Goal: Task Accomplishment & Management: Complete application form

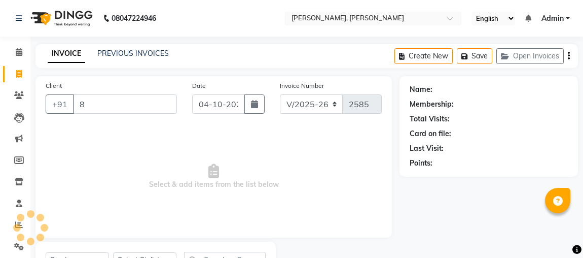
select select "4362"
select select "service"
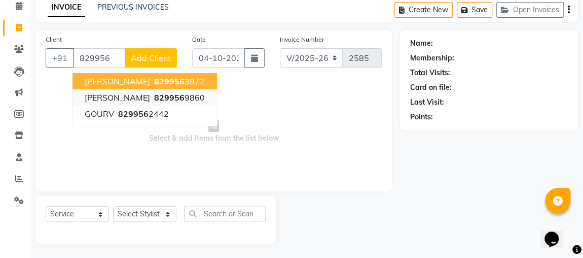
click at [185, 99] on span "829956" at bounding box center [169, 97] width 30 height 10
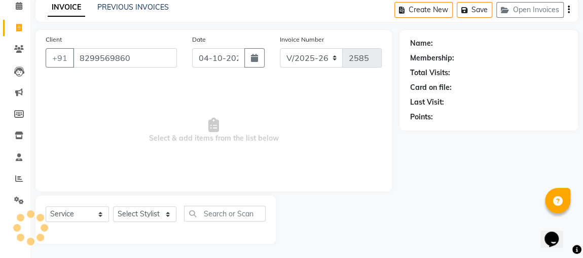
type input "8299569860"
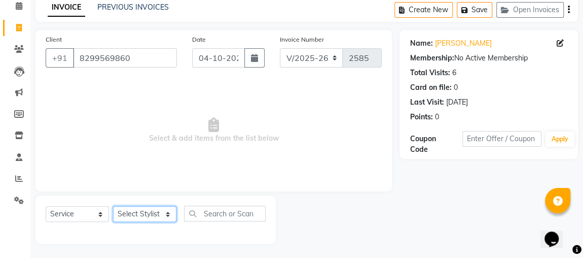
click at [147, 212] on select "Select Stylist [PERSON_NAME] [PERSON_NAME] [PERSON_NAME] MAKEUPS AND PREBRIDAL …" at bounding box center [144, 214] width 63 height 16
select select "85750"
click at [113, 206] on select "Select Stylist [PERSON_NAME] [PERSON_NAME] [PERSON_NAME] MAKEUPS AND PREBRIDAL …" at bounding box center [144, 214] width 63 height 16
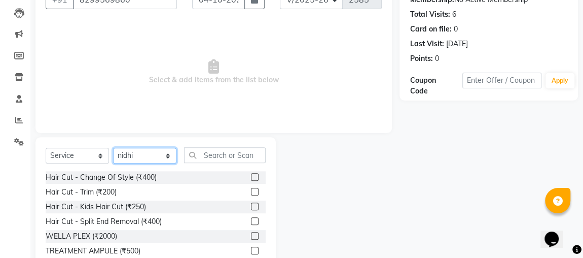
scroll to position [140, 0]
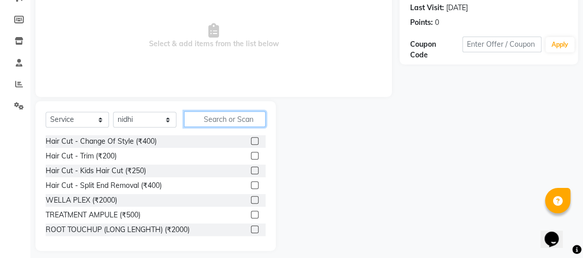
click at [225, 120] on input "text" at bounding box center [225, 119] width 82 height 16
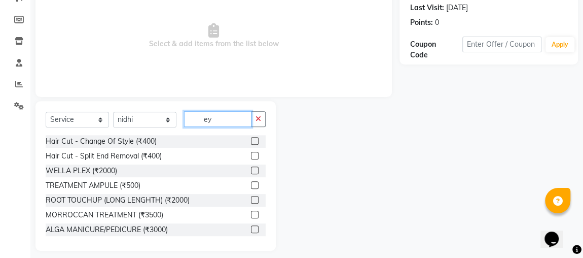
scroll to position [90, 0]
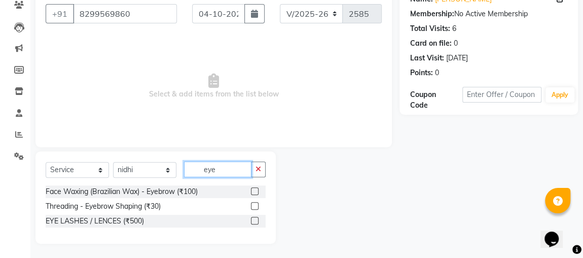
type input "eye"
click at [255, 204] on label at bounding box center [255, 206] width 8 height 8
click at [255, 204] on input "checkbox" at bounding box center [254, 206] width 7 height 7
checkbox input "true"
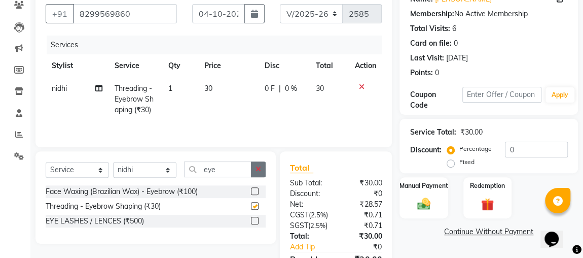
click at [255, 167] on button "button" at bounding box center [258, 169] width 15 height 16
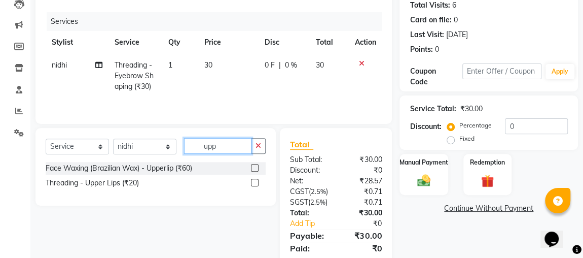
scroll to position [136, 0]
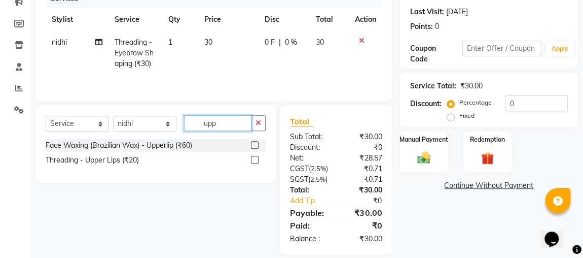
type input "upp"
click at [257, 170] on div "Face Waxing (Brazilian Wax) - Upperlip (₹60) Threading - Upper Lips (₹20)" at bounding box center [156, 155] width 220 height 33
click at [255, 158] on label at bounding box center [255, 160] width 8 height 8
click at [255, 158] on input "checkbox" at bounding box center [254, 160] width 7 height 7
checkbox input "true"
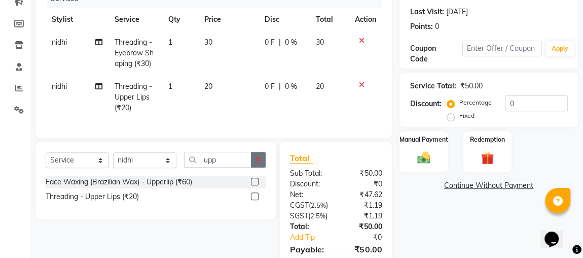
click at [260, 157] on button "button" at bounding box center [258, 160] width 15 height 16
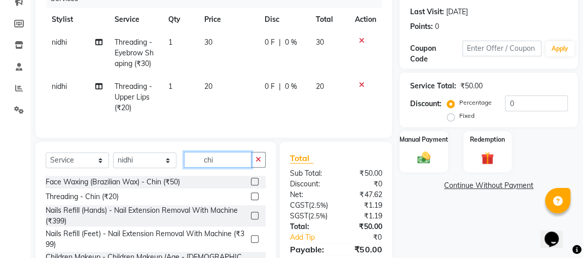
scroll to position [0, 0]
type input "chi"
click at [251, 200] on label at bounding box center [255, 196] width 8 height 8
click at [251, 200] on input "checkbox" at bounding box center [254, 196] width 7 height 7
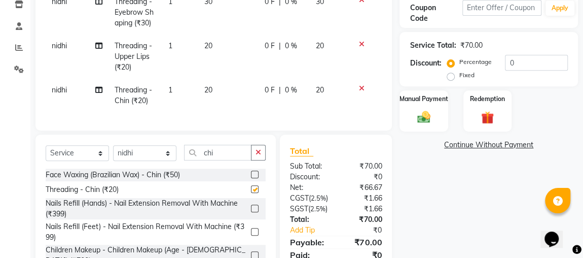
scroll to position [245, 0]
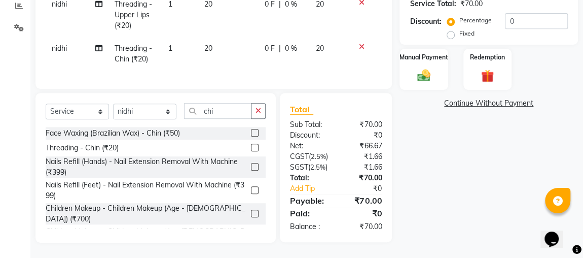
checkbox input "false"
click at [419, 67] on img at bounding box center [424, 75] width 22 height 16
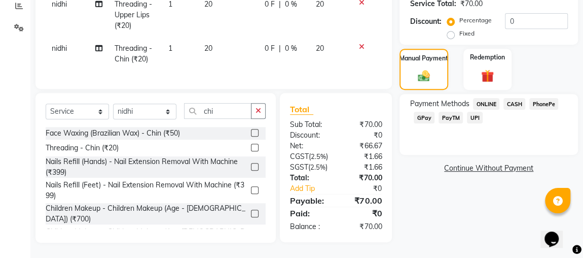
click at [487, 98] on span "ONLINE" at bounding box center [486, 104] width 26 height 12
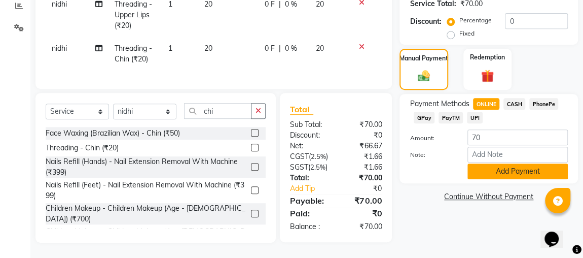
click at [509, 163] on button "Add Payment" at bounding box center [518, 171] width 100 height 16
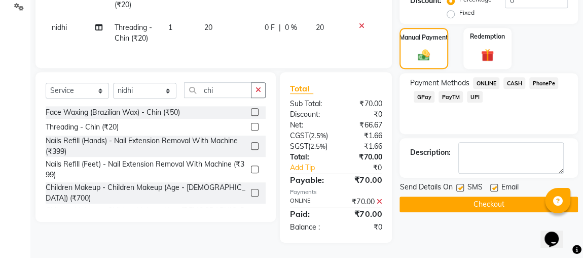
click at [501, 202] on button "Checkout" at bounding box center [489, 204] width 178 height 16
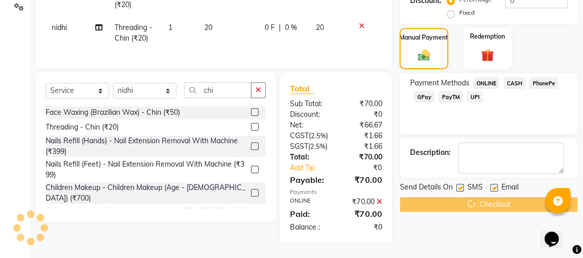
scroll to position [266, 0]
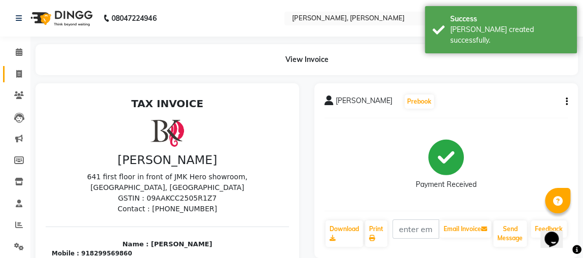
click at [13, 70] on span at bounding box center [19, 74] width 18 height 12
select select "service"
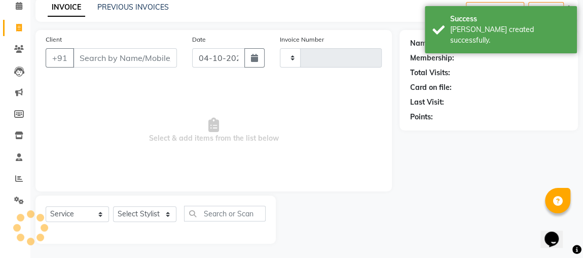
type input "2586"
click at [153, 10] on link "PREVIOUS INVOICES" at bounding box center [132, 7] width 71 height 9
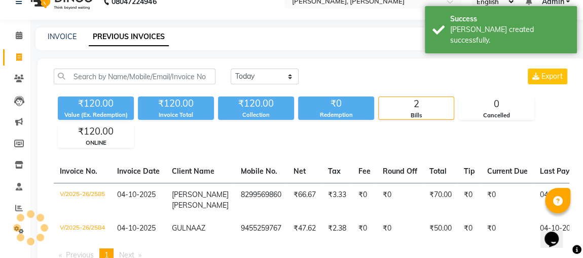
scroll to position [46, 0]
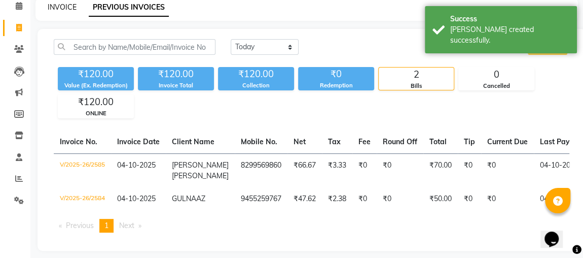
click at [64, 10] on link "INVOICE" at bounding box center [62, 7] width 29 height 9
select select "service"
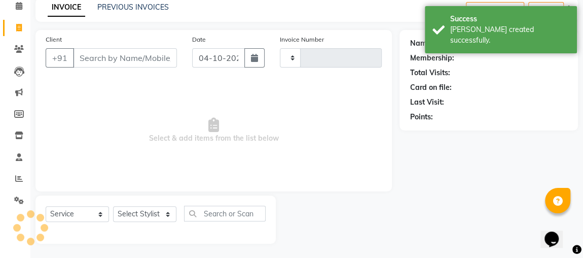
type input "2586"
select select "4362"
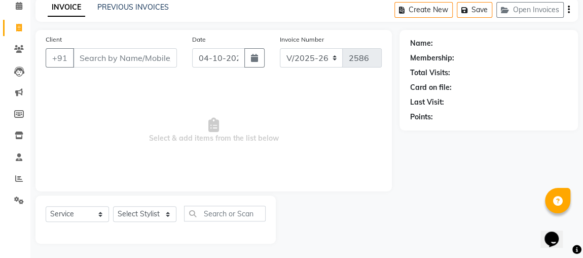
scroll to position [24, 0]
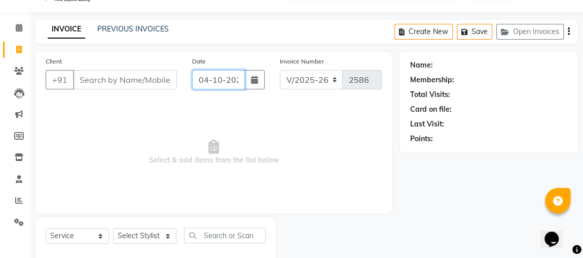
click at [211, 79] on input "04-10-2025" at bounding box center [218, 79] width 53 height 19
select select "10"
select select "2025"
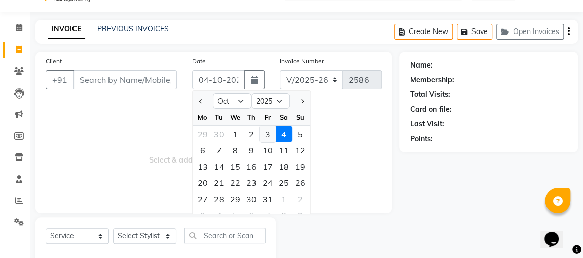
click at [265, 136] on div "3" at bounding box center [268, 134] width 16 height 16
type input "03-10-2025"
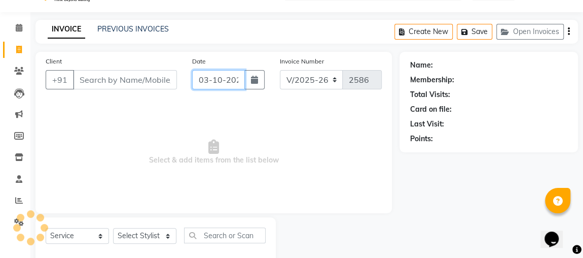
scroll to position [0, 5]
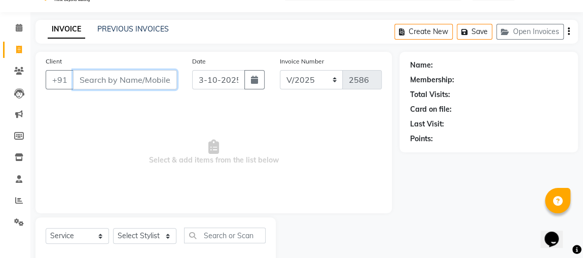
click at [152, 79] on input "Client" at bounding box center [125, 79] width 104 height 19
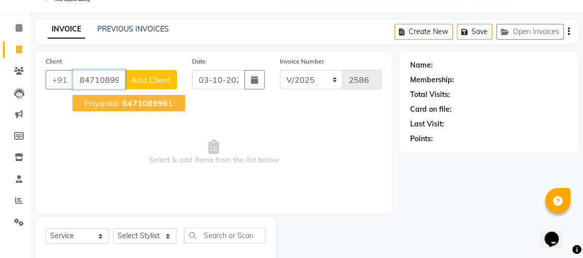
click at [151, 101] on span "847108996" at bounding box center [145, 103] width 46 height 10
type input "8471089961"
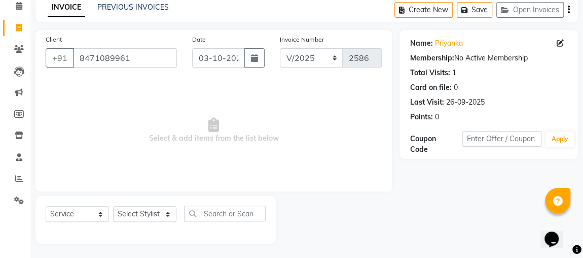
scroll to position [46, 0]
click at [88, 214] on select "Select Service Product Membership Package Voucher Prepaid Gift Card" at bounding box center [77, 214] width 63 height 16
select select "V"
click at [46, 206] on select "Select Service Product Membership Package Voucher Prepaid Gift Card" at bounding box center [77, 214] width 63 height 16
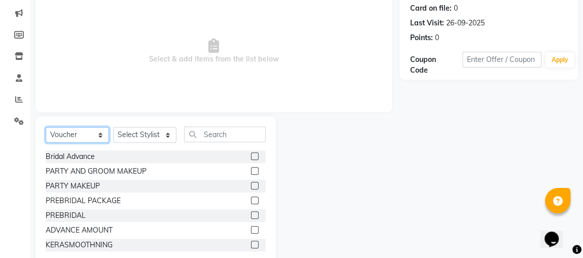
scroll to position [129, 0]
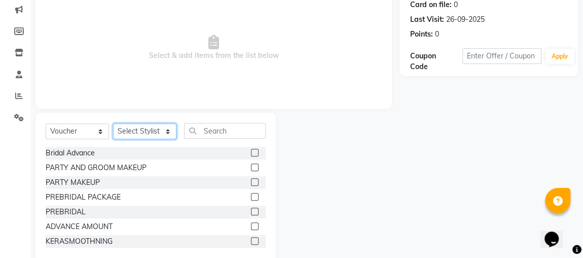
click at [154, 130] on select "Select Stylist [PERSON_NAME] [PERSON_NAME] [PERSON_NAME] MAKEUPS AND PREBRIDAL …" at bounding box center [144, 131] width 63 height 16
select select "24636"
click at [113, 123] on select "Select Stylist [PERSON_NAME] [PERSON_NAME] [PERSON_NAME] MAKEUPS AND PREBRIDAL …" at bounding box center [144, 131] width 63 height 16
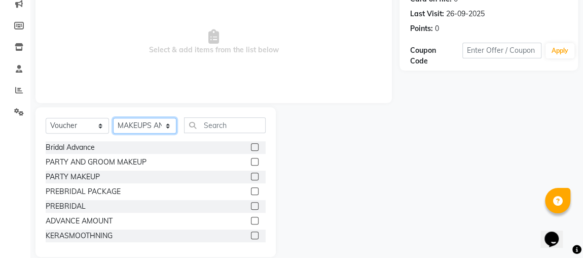
scroll to position [136, 0]
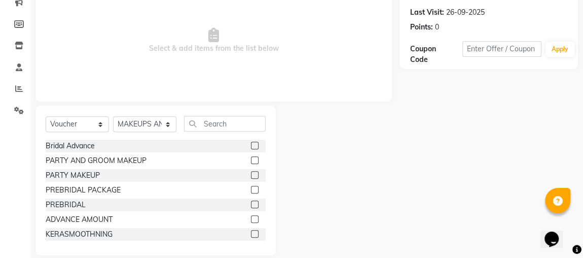
click at [251, 144] on label at bounding box center [255, 145] width 8 height 8
click at [251, 144] on input "checkbox" at bounding box center [254, 145] width 7 height 7
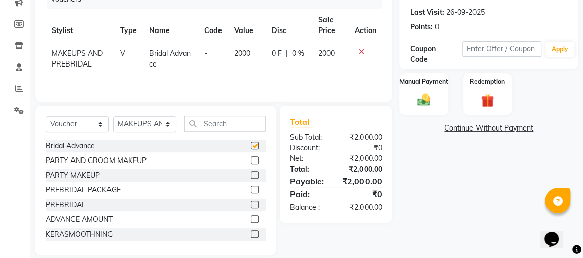
checkbox input "false"
click at [234, 51] on span "2000" at bounding box center [242, 53] width 16 height 9
select select "24636"
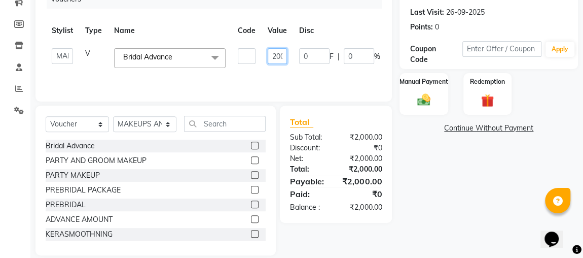
click at [273, 55] on input "2000" at bounding box center [277, 56] width 19 height 16
type input "3000"
click at [228, 73] on tr "[PERSON_NAME] [PERSON_NAME] [PERSON_NAME] MAKEUPS AND PREBRIDAL [PERSON_NAME] […" at bounding box center [247, 58] width 403 height 32
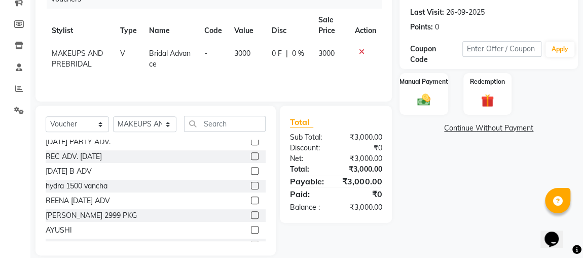
scroll to position [633, 0]
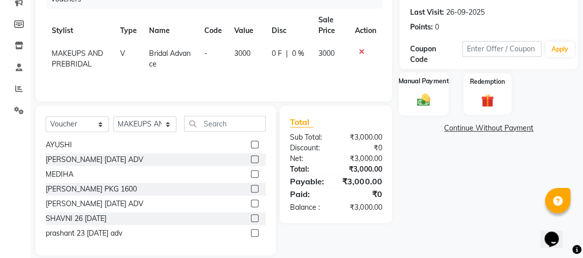
click at [423, 90] on div "Manual Payment" at bounding box center [424, 93] width 50 height 43
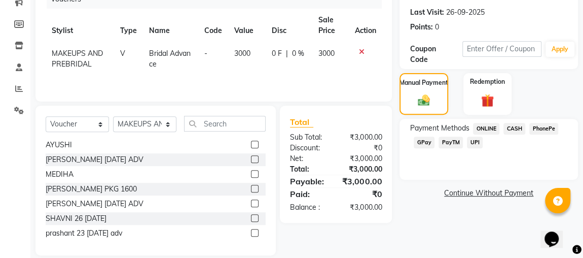
click at [488, 127] on span "ONLINE" at bounding box center [486, 129] width 26 height 12
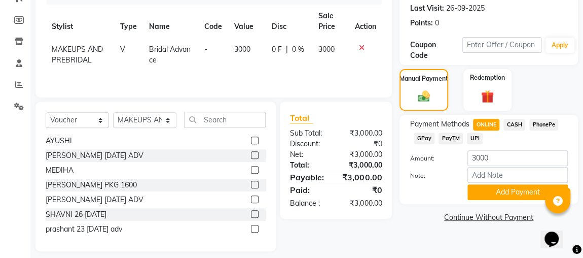
scroll to position [148, 0]
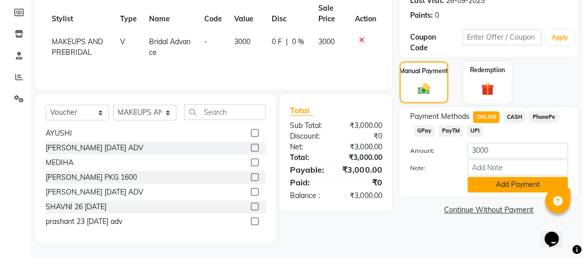
click at [508, 184] on button "Add Payment" at bounding box center [518, 184] width 100 height 16
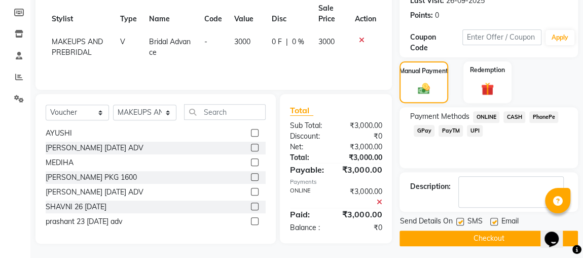
click at [495, 240] on button "Checkout" at bounding box center [489, 238] width 178 height 16
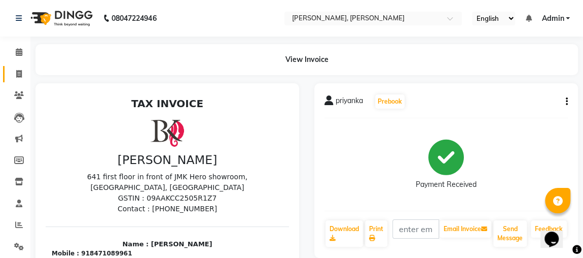
click at [17, 75] on icon at bounding box center [19, 74] width 6 height 8
select select "service"
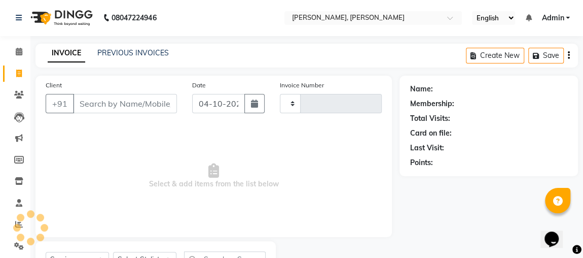
type input "2587"
select select "4362"
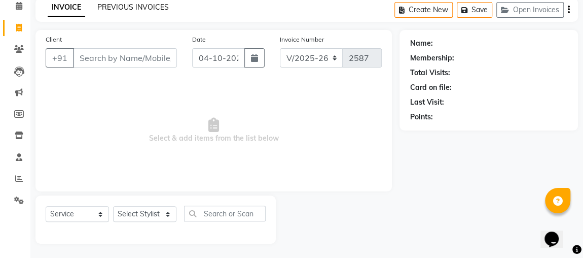
click at [156, 7] on link "PREVIOUS INVOICES" at bounding box center [132, 7] width 71 height 9
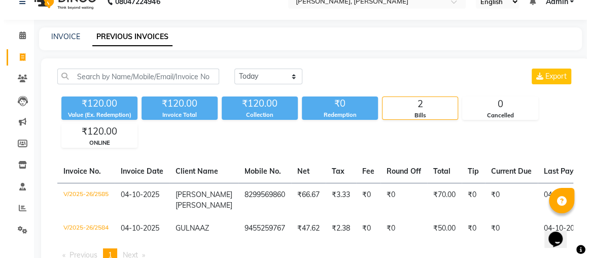
scroll to position [46, 0]
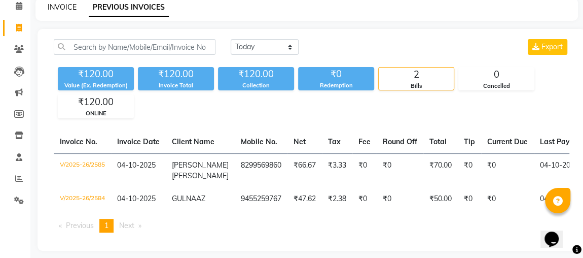
click at [62, 5] on link "INVOICE" at bounding box center [62, 7] width 29 height 9
select select "4362"
select select "service"
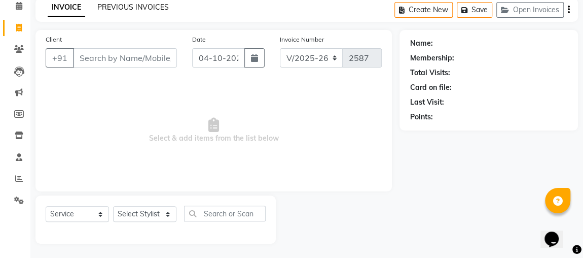
click at [121, 7] on link "PREVIOUS INVOICES" at bounding box center [132, 7] width 71 height 9
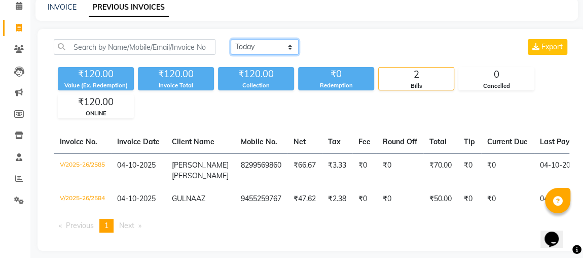
click at [262, 48] on select "[DATE] [DATE] Custom Range" at bounding box center [265, 47] width 68 height 16
select select "yesterday"
click at [231, 39] on select "[DATE] [DATE] Custom Range" at bounding box center [265, 47] width 68 height 16
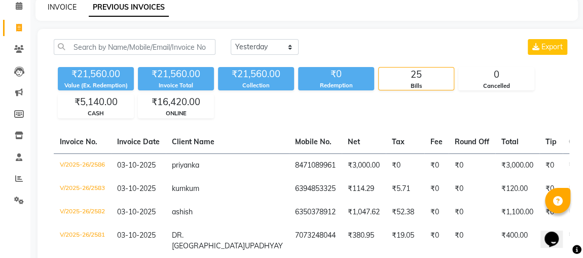
click at [69, 7] on link "INVOICE" at bounding box center [62, 7] width 29 height 9
select select "service"
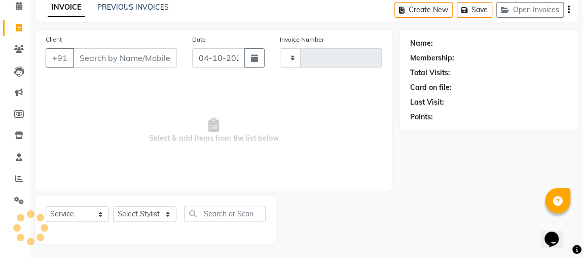
type input "2587"
select select "4362"
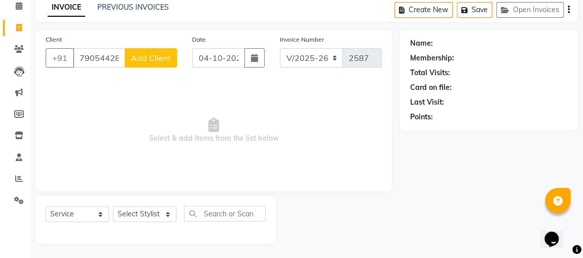
type input "7905442898"
click at [152, 60] on span "Add Client" at bounding box center [151, 58] width 40 height 10
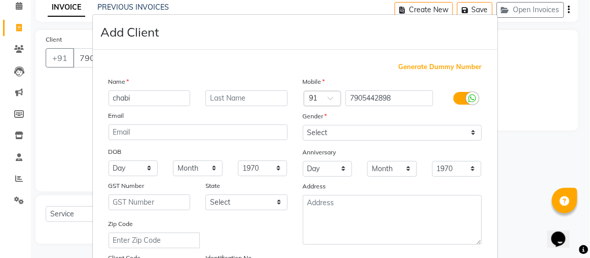
type input "chabi"
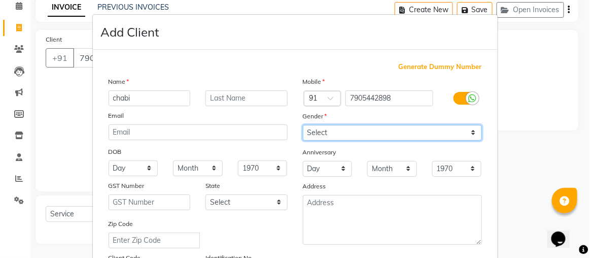
click at [348, 131] on select "Select [DEMOGRAPHIC_DATA] [DEMOGRAPHIC_DATA] Other Prefer Not To Say" at bounding box center [392, 133] width 179 height 16
select select "[DEMOGRAPHIC_DATA]"
click at [303, 125] on select "Select [DEMOGRAPHIC_DATA] [DEMOGRAPHIC_DATA] Other Prefer Not To Say" at bounding box center [392, 133] width 179 height 16
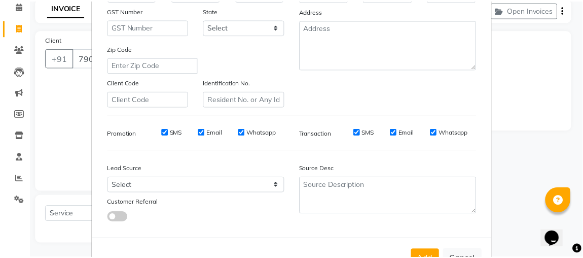
scroll to position [207, 0]
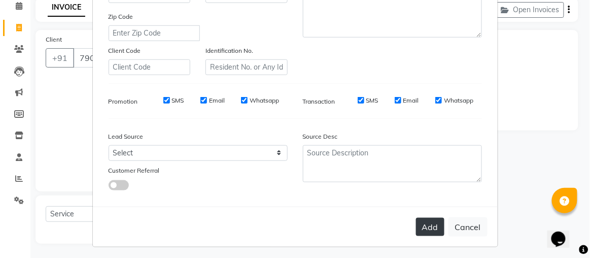
click at [429, 224] on button "Add" at bounding box center [430, 227] width 28 height 18
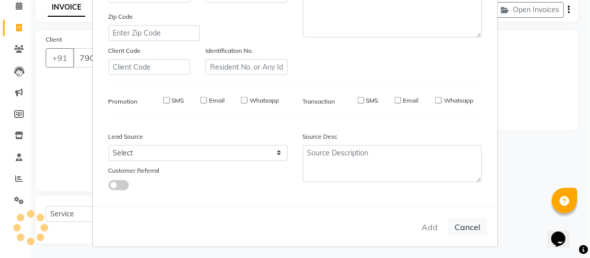
select select
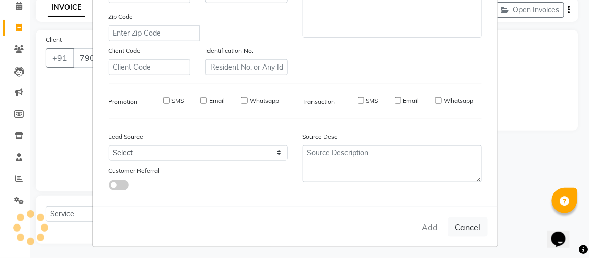
select select
checkbox input "false"
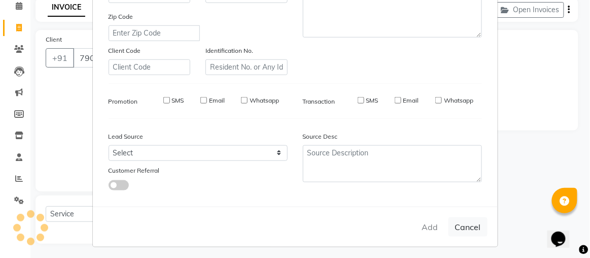
checkbox input "false"
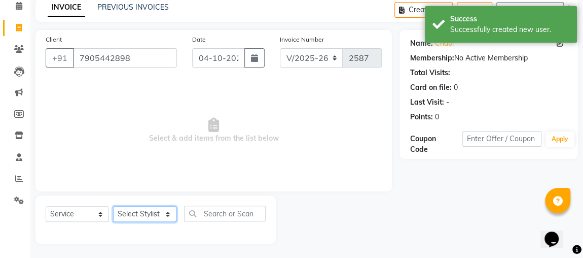
click at [150, 213] on select "Select Stylist [PERSON_NAME] [PERSON_NAME] [PERSON_NAME] MAKEUPS AND PREBRIDAL …" at bounding box center [144, 214] width 63 height 16
select select "32641"
click at [113, 206] on select "Select Stylist [PERSON_NAME] [PERSON_NAME] [PERSON_NAME] MAKEUPS AND PREBRIDAL …" at bounding box center [144, 214] width 63 height 16
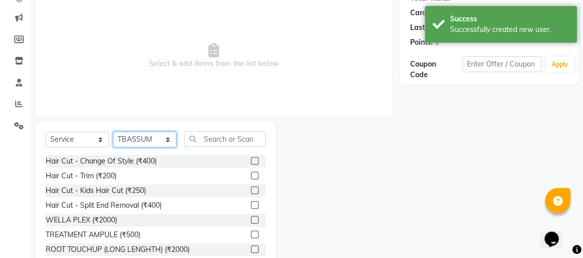
scroll to position [122, 0]
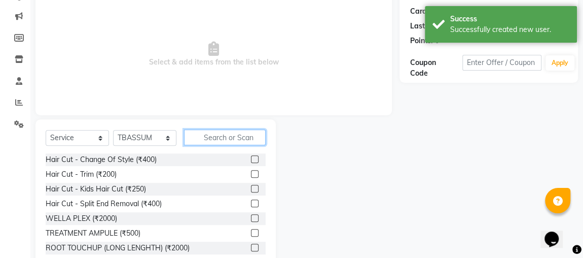
click at [233, 134] on input "text" at bounding box center [225, 137] width 82 height 16
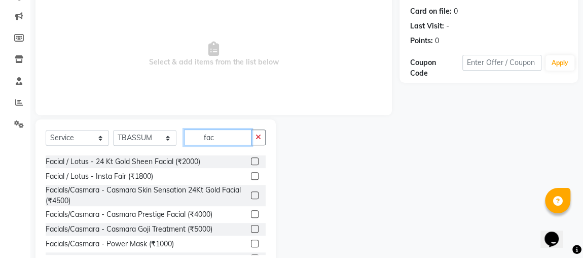
scroll to position [478, 0]
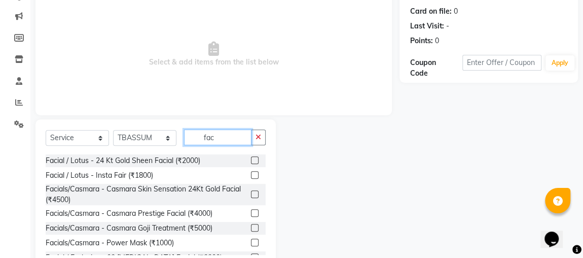
type input "fac"
click at [251, 173] on label at bounding box center [255, 175] width 8 height 8
click at [251, 173] on input "checkbox" at bounding box center [254, 175] width 7 height 7
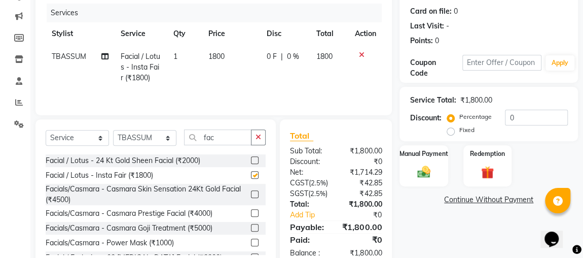
checkbox input "false"
click at [469, 128] on label "Fixed" at bounding box center [466, 129] width 15 height 9
click at [456, 128] on input "Fixed" at bounding box center [452, 129] width 7 height 7
radio input "true"
click at [542, 114] on input "0" at bounding box center [536, 118] width 63 height 16
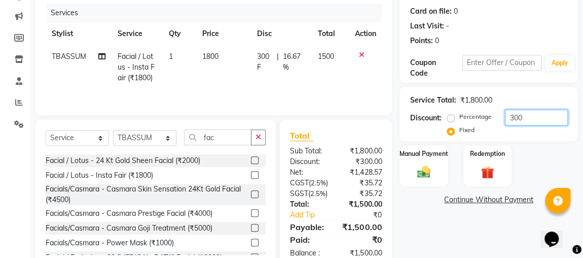
scroll to position [168, 0]
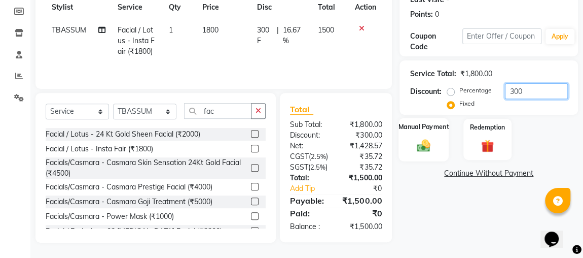
type input "300"
click at [420, 118] on div "Manual Payment" at bounding box center [424, 139] width 50 height 43
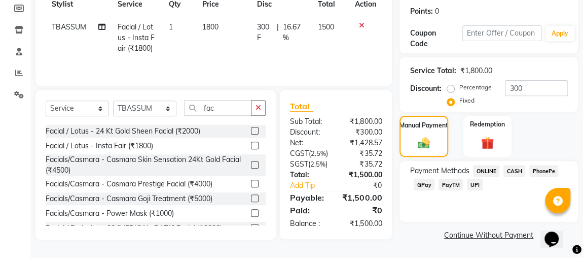
click at [480, 165] on span "ONLINE" at bounding box center [486, 171] width 26 height 12
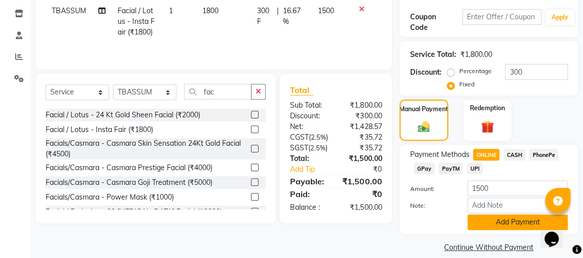
click at [505, 222] on button "Add Payment" at bounding box center [518, 222] width 100 height 16
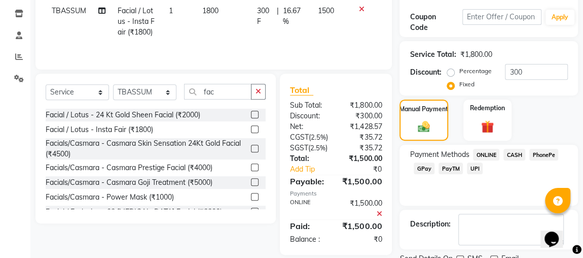
scroll to position [207, 0]
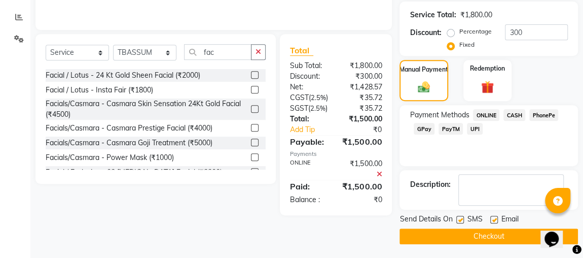
click at [496, 237] on button "Checkout" at bounding box center [489, 236] width 178 height 16
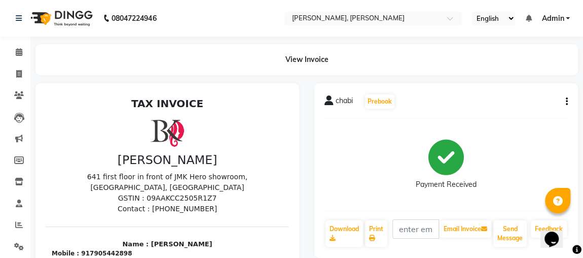
click at [69, 7] on img at bounding box center [60, 18] width 69 height 28
click at [24, 76] on span at bounding box center [19, 74] width 18 height 12
select select "service"
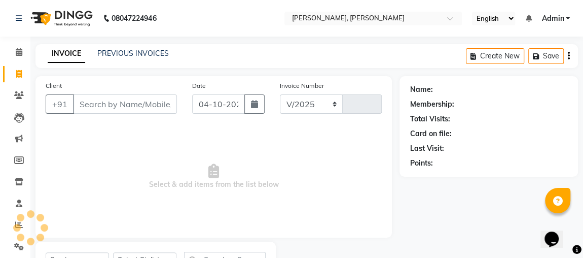
select select "4362"
type input "2588"
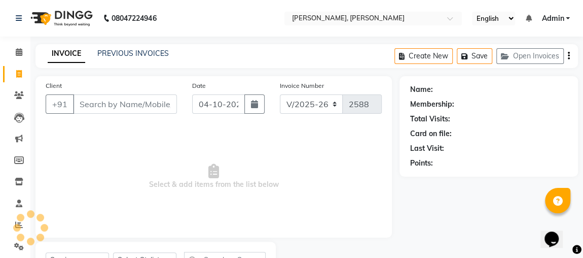
click at [122, 66] on div "INVOICE PREVIOUS INVOICES Create New Save Open Invoices" at bounding box center [306, 56] width 543 height 24
click at [124, 50] on link "PREVIOUS INVOICES" at bounding box center [132, 53] width 71 height 9
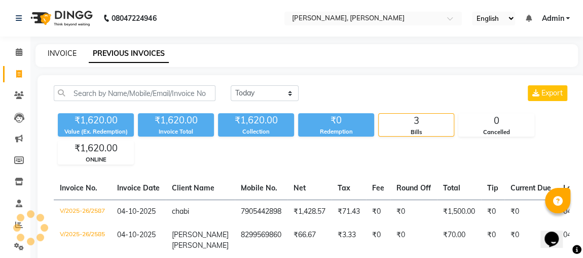
click at [66, 49] on link "INVOICE" at bounding box center [62, 53] width 29 height 9
select select "service"
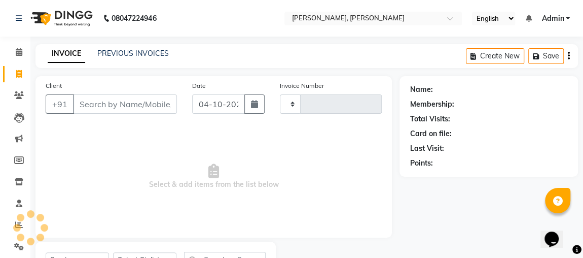
scroll to position [46, 0]
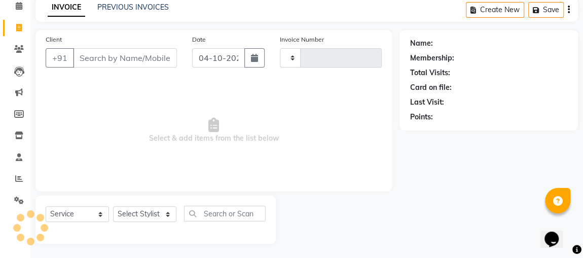
click at [111, 59] on input "Client" at bounding box center [125, 57] width 104 height 19
select select "4362"
type input "2588"
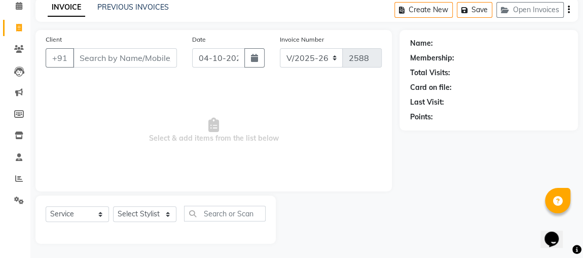
click at [144, 41] on div "Client +91" at bounding box center [111, 55] width 147 height 42
click at [127, 60] on input "Client" at bounding box center [125, 57] width 104 height 19
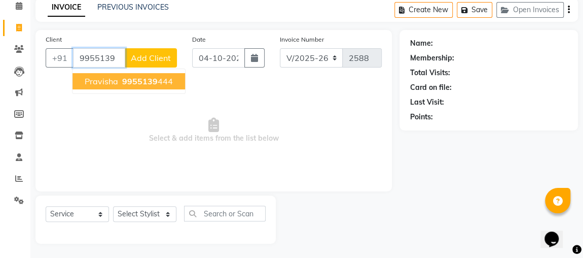
click at [159, 79] on ngb-highlight "9955139 444" at bounding box center [146, 81] width 53 height 10
type input "9955139444"
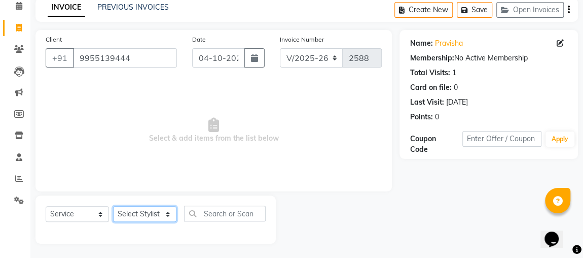
click at [139, 220] on select "Select Stylist [PERSON_NAME] [PERSON_NAME] [PERSON_NAME] MAKEUPS AND PREBRIDAL …" at bounding box center [144, 214] width 63 height 16
select select "32641"
click at [113, 206] on select "Select Stylist [PERSON_NAME] [PERSON_NAME] [PERSON_NAME] MAKEUPS AND PREBRIDAL …" at bounding box center [144, 214] width 63 height 16
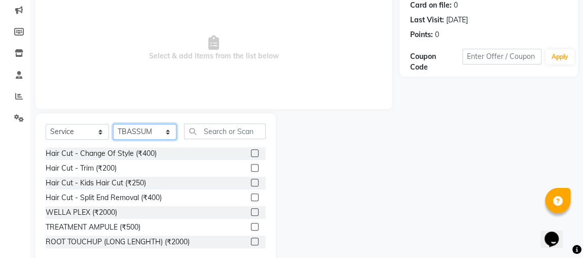
scroll to position [141, 0]
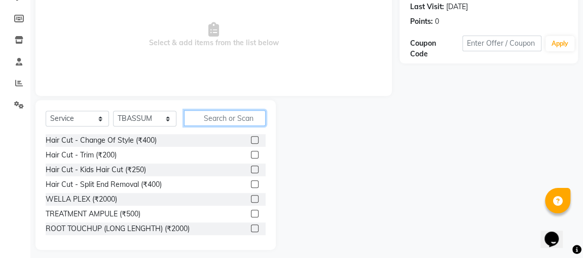
click at [233, 116] on input "text" at bounding box center [225, 118] width 82 height 16
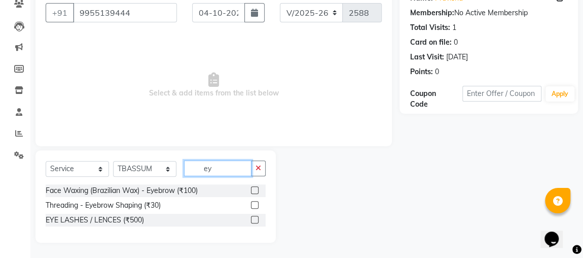
scroll to position [90, 0]
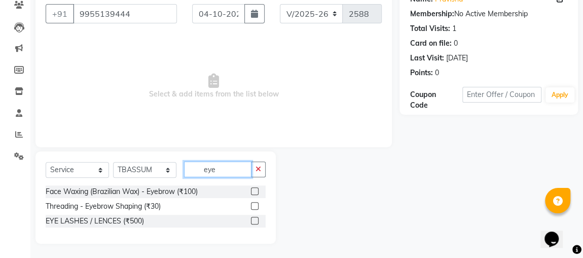
type input "eye"
click at [255, 204] on label at bounding box center [255, 206] width 8 height 8
click at [255, 204] on input "checkbox" at bounding box center [254, 206] width 7 height 7
checkbox input "true"
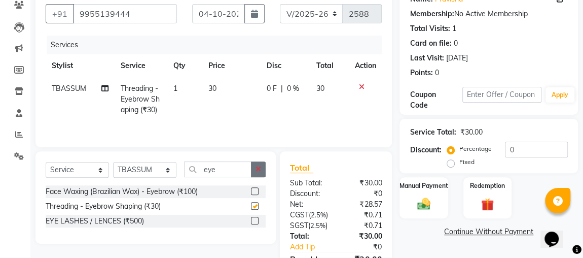
click at [260, 164] on button "button" at bounding box center [258, 169] width 15 height 16
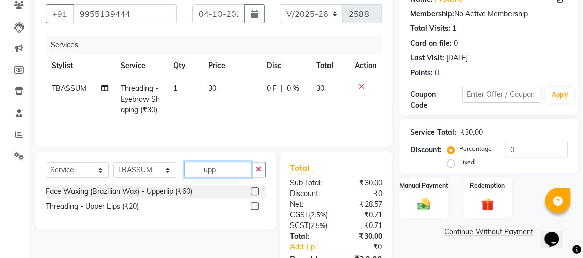
type input "upp"
click at [255, 204] on label at bounding box center [255, 206] width 8 height 8
click at [255, 204] on input "checkbox" at bounding box center [254, 206] width 7 height 7
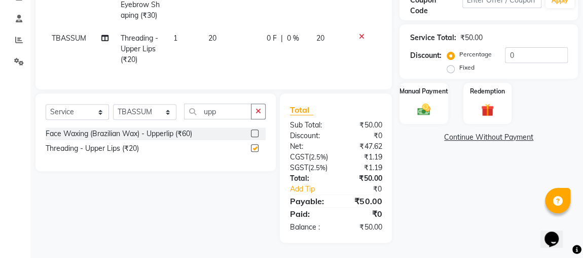
scroll to position [200, 0]
checkbox input "false"
click at [435, 86] on label "Manual Payment" at bounding box center [424, 91] width 51 height 10
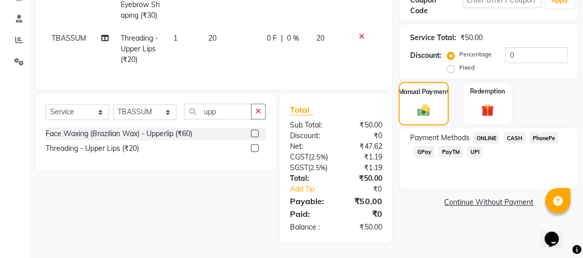
scroll to position [211, 0]
click at [488, 132] on span "ONLINE" at bounding box center [486, 138] width 26 height 12
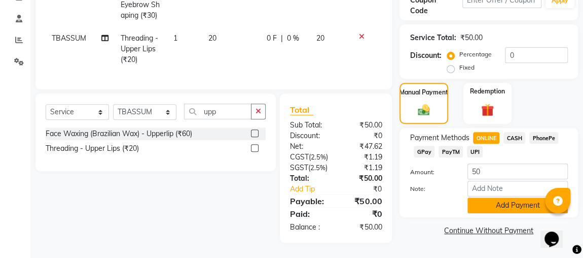
click at [509, 197] on button "Add Payment" at bounding box center [518, 205] width 100 height 16
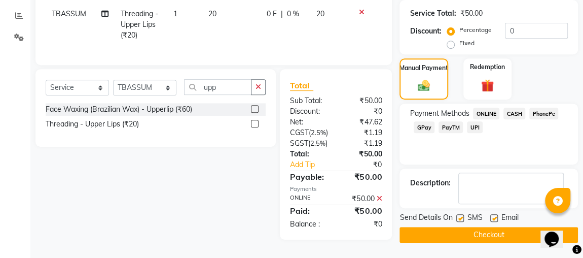
scroll to position [233, 0]
click at [504, 227] on button "Checkout" at bounding box center [489, 235] width 178 height 16
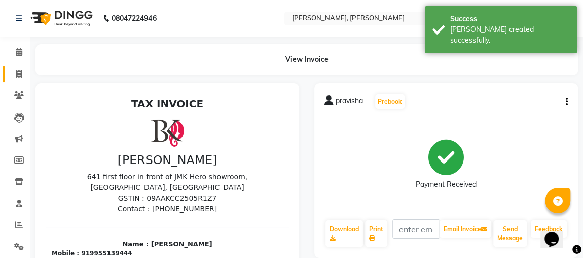
click at [25, 80] on link "Invoice" at bounding box center [15, 74] width 24 height 17
select select "4362"
select select "service"
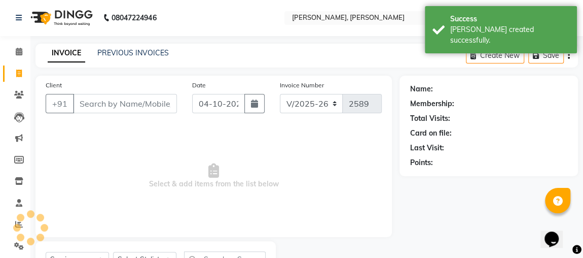
scroll to position [46, 0]
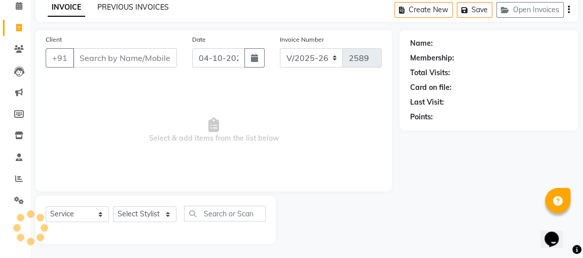
click at [150, 10] on link "PREVIOUS INVOICES" at bounding box center [132, 7] width 71 height 9
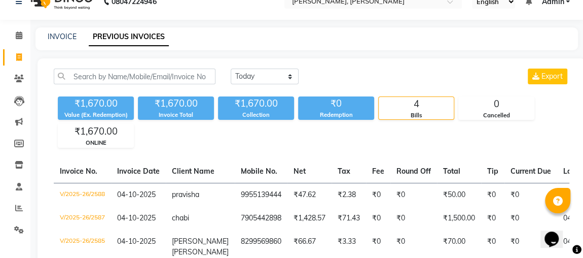
scroll to position [46, 0]
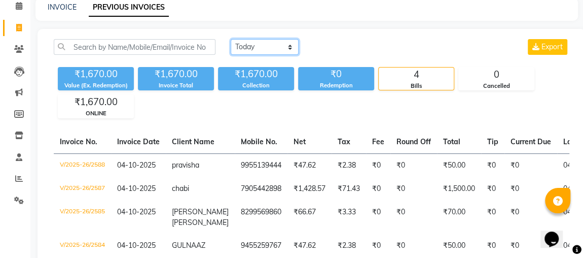
drag, startPoint x: 57, startPoint y: 1, endPoint x: 247, endPoint y: 44, distance: 194.9
click at [247, 44] on select "[DATE] [DATE] Custom Range" at bounding box center [265, 47] width 68 height 16
click at [231, 39] on select "[DATE] [DATE] Custom Range" at bounding box center [265, 47] width 68 height 16
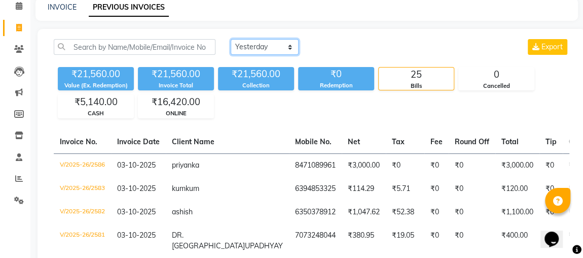
click at [272, 42] on select "[DATE] [DATE] Custom Range" at bounding box center [265, 47] width 68 height 16
select select "today"
click at [231, 39] on select "[DATE] [DATE] Custom Range" at bounding box center [265, 47] width 68 height 16
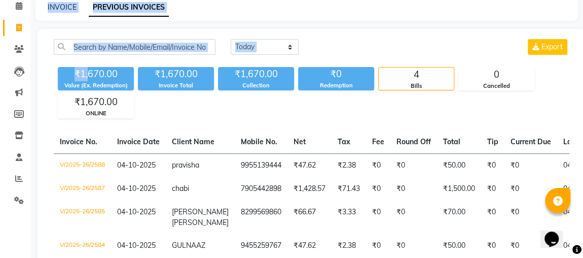
scroll to position [0, 0]
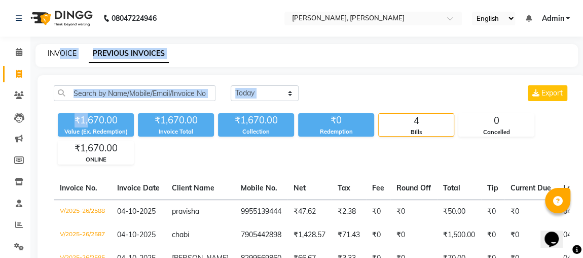
drag, startPoint x: 87, startPoint y: 70, endPoint x: 60, endPoint y: 55, distance: 30.2
click at [60, 55] on main "INVOICE PREVIOUS INVOICES [DATE] [DATE] Custom Range Export ₹1,670.00 Value (Ex…" at bounding box center [306, 201] width 553 height 314
click at [60, 55] on link "INVOICE" at bounding box center [62, 53] width 29 height 9
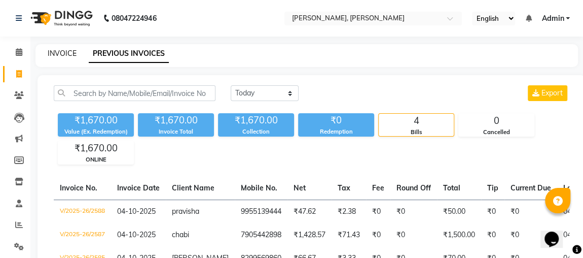
scroll to position [46, 0]
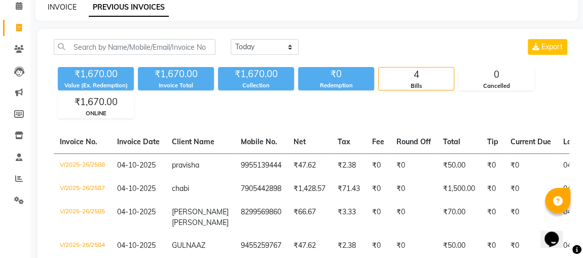
select select "service"
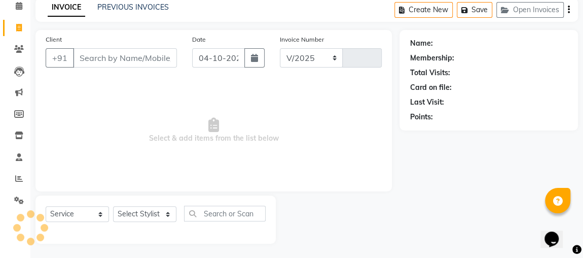
select select "4362"
type input "2589"
click at [91, 54] on input "Client" at bounding box center [125, 57] width 104 height 19
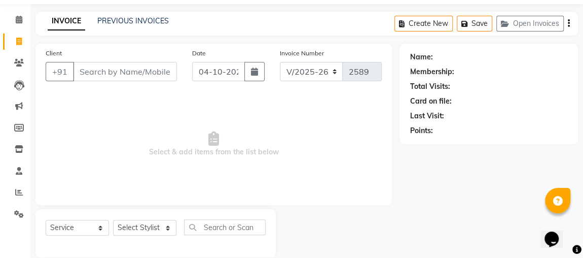
scroll to position [32, 0]
click at [138, 224] on select "Select Stylist [PERSON_NAME] [PERSON_NAME] [PERSON_NAME] MAKEUPS AND PREBRIDAL …" at bounding box center [144, 228] width 63 height 16
click at [250, 225] on input "text" at bounding box center [225, 228] width 82 height 16
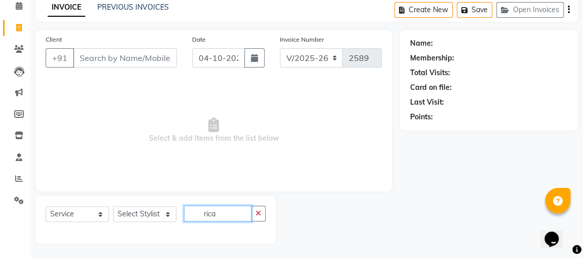
type input "rica"
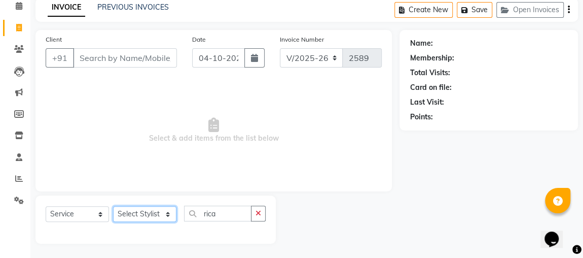
click at [154, 217] on select "Select Stylist [PERSON_NAME] [PERSON_NAME] [PERSON_NAME] MAKEUPS AND PREBRIDAL …" at bounding box center [144, 214] width 63 height 16
select select "46057"
click at [113, 206] on select "Select Stylist [PERSON_NAME] [PERSON_NAME] [PERSON_NAME] MAKEUPS AND PREBRIDAL …" at bounding box center [144, 214] width 63 height 16
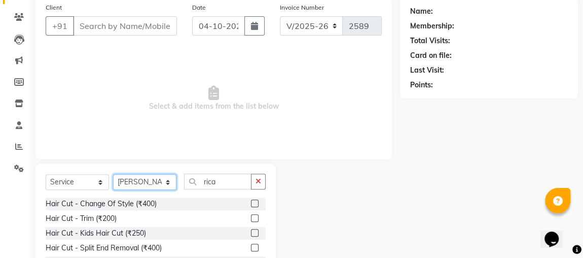
scroll to position [148, 0]
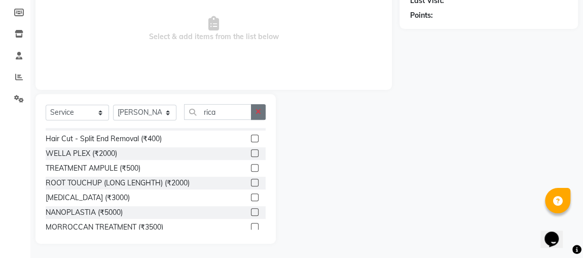
click at [263, 105] on button "button" at bounding box center [258, 112] width 15 height 16
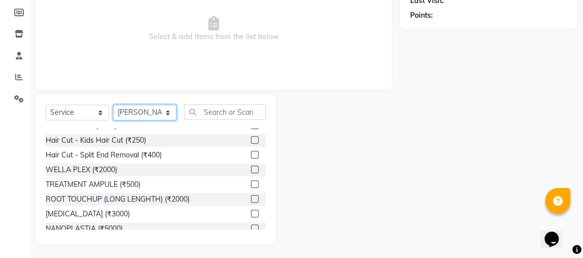
click at [148, 109] on select "Select Stylist [PERSON_NAME] [PERSON_NAME] [PERSON_NAME] MAKEUPS AND PREBRIDAL …" at bounding box center [144, 112] width 63 height 16
click at [269, 82] on div "Client +91 Date [DATE] Invoice Number V/2025 V/[PHONE_NUMBER] Select & add item…" at bounding box center [213, 9] width 356 height 161
click at [150, 114] on select "Select Stylist [PERSON_NAME] [PERSON_NAME] [PERSON_NAME] MAKEUPS AND PREBRIDAL …" at bounding box center [144, 112] width 63 height 16
select select "23892"
click at [113, 104] on select "Select Stylist [PERSON_NAME] [PERSON_NAME] [PERSON_NAME] MAKEUPS AND PREBRIDAL …" at bounding box center [144, 112] width 63 height 16
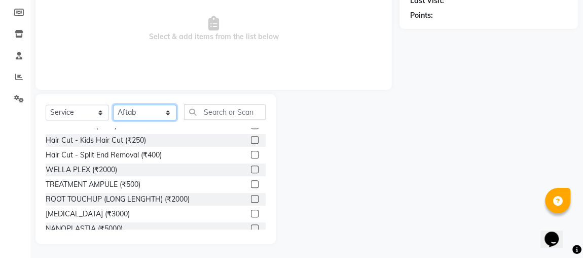
click at [160, 113] on select "Select Stylist [PERSON_NAME] [PERSON_NAME] [PERSON_NAME] MAKEUPS AND PREBRIDAL …" at bounding box center [144, 112] width 63 height 16
select select
click at [113, 120] on select "Select Stylist [PERSON_NAME] [PERSON_NAME] [PERSON_NAME] MAKEUPS AND PREBRIDAL …" at bounding box center [144, 112] width 63 height 16
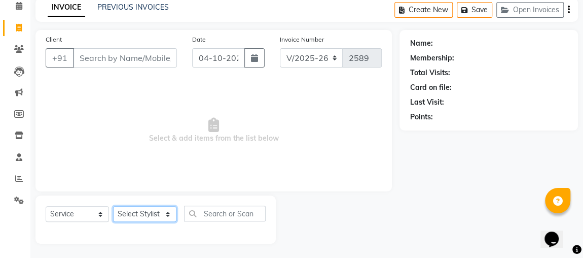
scroll to position [44, 0]
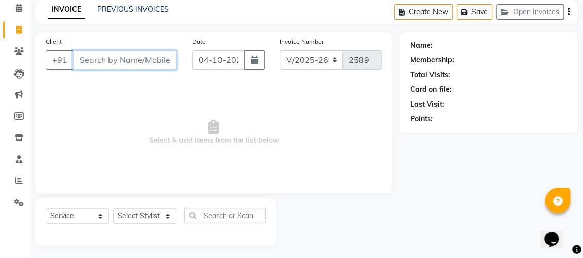
click at [145, 58] on input "Client" at bounding box center [125, 59] width 104 height 19
type input "8840704604"
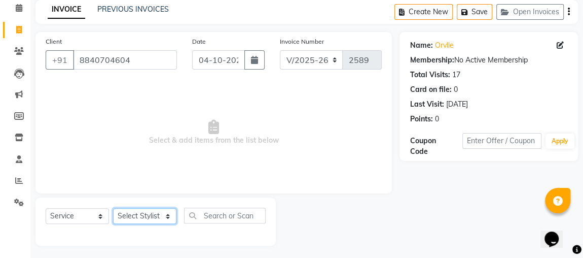
click at [170, 218] on select "Select Stylist [PERSON_NAME] [PERSON_NAME] [PERSON_NAME] MAKEUPS AND PREBRIDAL …" at bounding box center [144, 216] width 63 height 16
select select "23892"
click at [113, 208] on select "Select Stylist [PERSON_NAME] [PERSON_NAME] [PERSON_NAME] MAKEUPS AND PREBRIDAL …" at bounding box center [144, 216] width 63 height 16
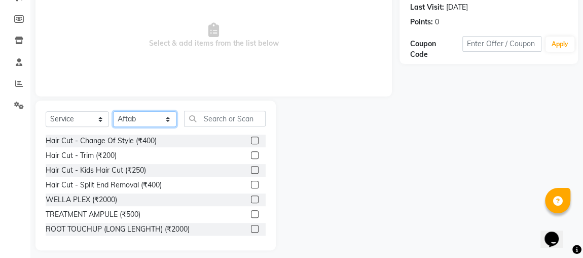
scroll to position [129, 0]
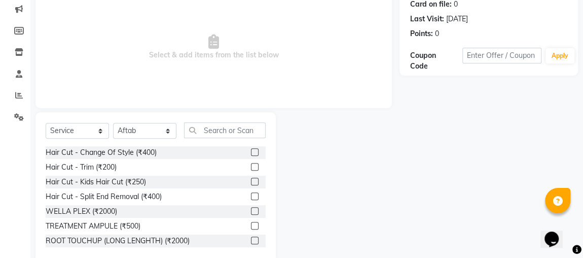
click at [251, 165] on label at bounding box center [255, 167] width 8 height 8
click at [251, 165] on input "checkbox" at bounding box center [254, 167] width 7 height 7
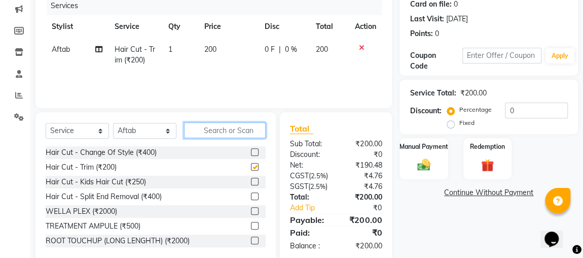
click at [247, 133] on input "text" at bounding box center [225, 130] width 82 height 16
checkbox input "false"
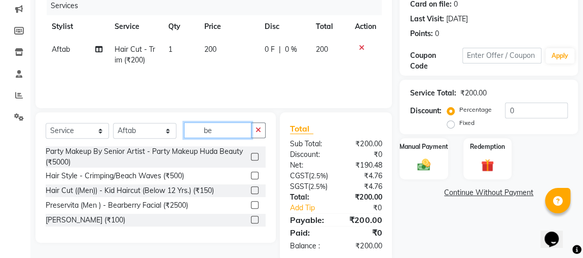
type input "be"
click at [256, 217] on label at bounding box center [255, 220] width 8 height 8
click at [256, 217] on input "checkbox" at bounding box center [254, 220] width 7 height 7
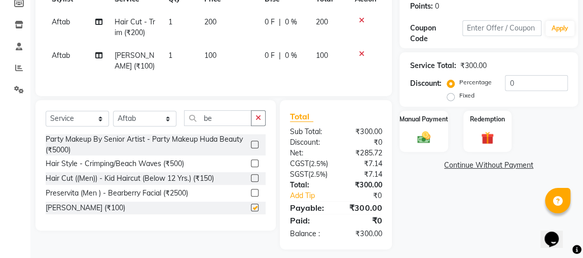
scroll to position [178, 0]
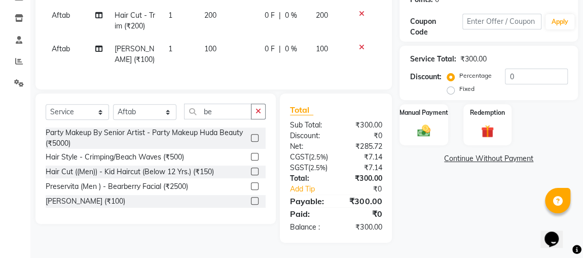
checkbox input "false"
click at [260, 110] on button "button" at bounding box center [258, 111] width 15 height 16
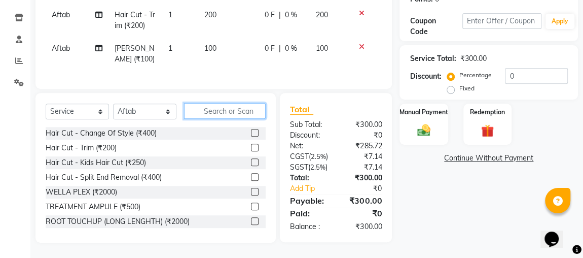
type input "c"
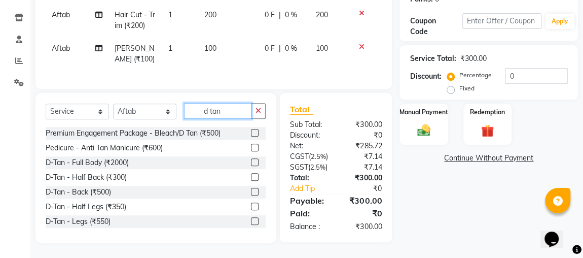
type input "d tan"
click at [251, 129] on label at bounding box center [255, 133] width 8 height 8
click at [251, 130] on input "checkbox" at bounding box center [254, 133] width 7 height 7
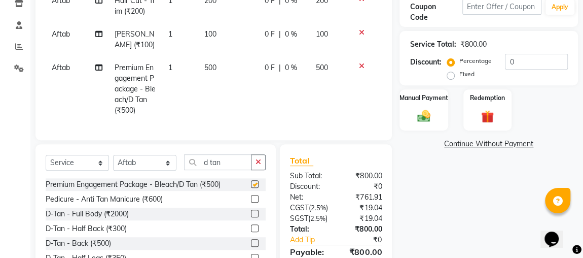
checkbox input "false"
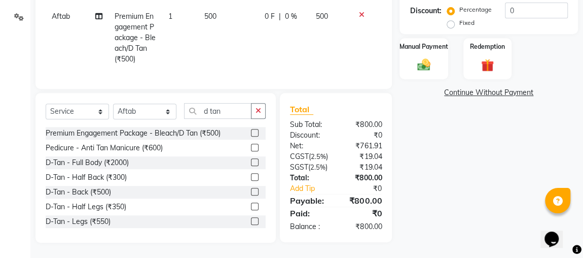
scroll to position [254, 0]
click at [408, 46] on div "Manual Payment" at bounding box center [424, 58] width 50 height 43
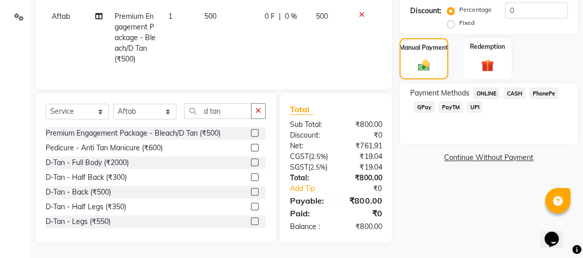
click at [484, 87] on span "ONLINE" at bounding box center [486, 93] width 26 height 12
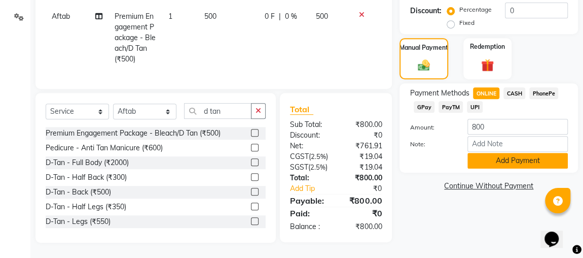
click at [539, 153] on button "Add Payment" at bounding box center [518, 161] width 100 height 16
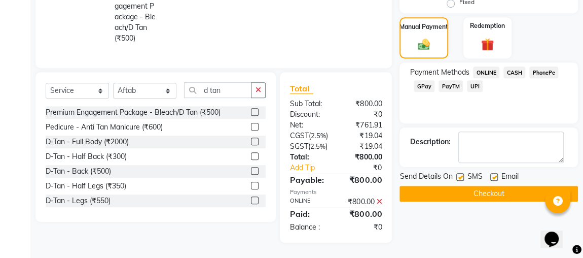
click at [508, 194] on button "Checkout" at bounding box center [489, 194] width 178 height 16
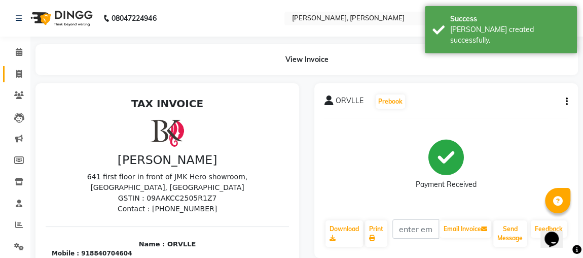
click at [20, 80] on link "Invoice" at bounding box center [15, 74] width 24 height 17
select select "service"
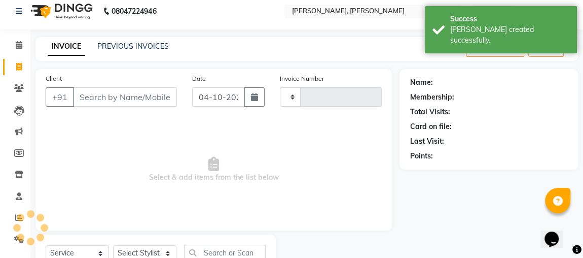
type input "2590"
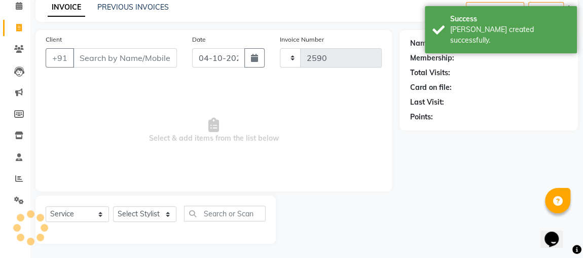
select select "4362"
click at [149, 61] on input "Client" at bounding box center [125, 57] width 104 height 19
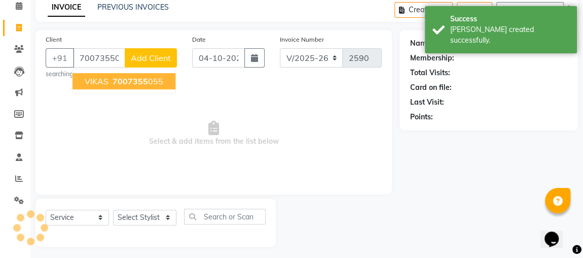
click at [147, 77] on ngb-highlight "7007355 055" at bounding box center [137, 81] width 53 height 10
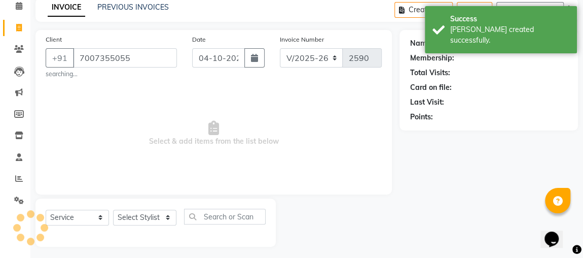
type input "7007355055"
click at [169, 218] on select "Select Stylist [PERSON_NAME] [PERSON_NAME] [PERSON_NAME] MAKEUPS AND PREBRIDAL …" at bounding box center [144, 217] width 63 height 16
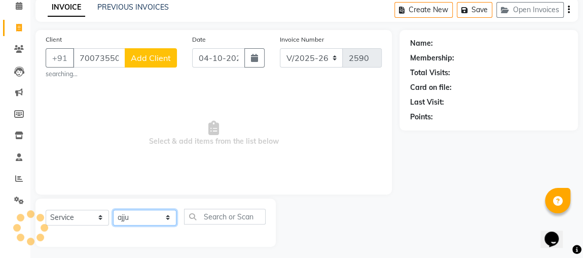
click at [113, 209] on select "Select Stylist [PERSON_NAME] [PERSON_NAME] [PERSON_NAME] MAKEUPS AND PREBRIDAL …" at bounding box center [144, 217] width 63 height 16
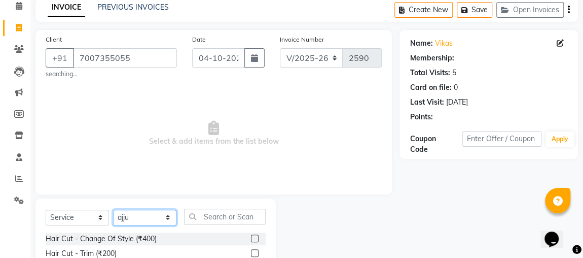
click at [167, 222] on select "Select Stylist [PERSON_NAME] [PERSON_NAME] [PERSON_NAME] MAKEUPS AND PREBRIDAL …" at bounding box center [144, 217] width 63 height 16
select select "23892"
click at [113, 209] on select "Select Stylist [PERSON_NAME] [PERSON_NAME] [PERSON_NAME] MAKEUPS AND PREBRIDAL …" at bounding box center [144, 217] width 63 height 16
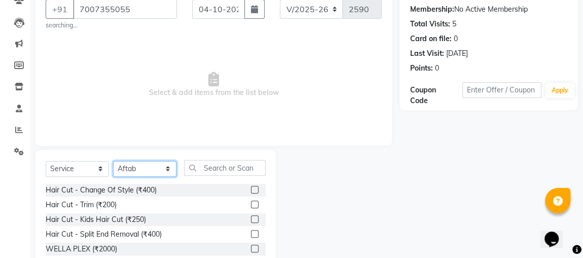
scroll to position [111, 0]
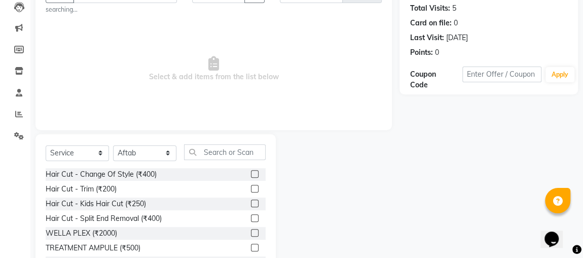
click at [251, 188] on label at bounding box center [255, 189] width 8 height 8
click at [251, 188] on input "checkbox" at bounding box center [254, 189] width 7 height 7
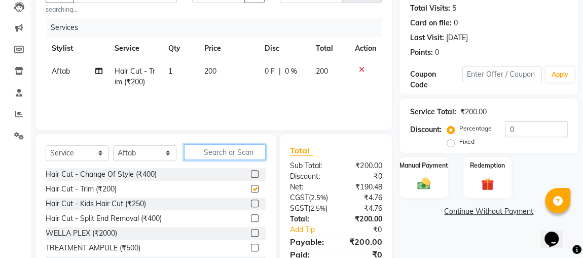
click at [253, 154] on input "text" at bounding box center [225, 152] width 82 height 16
checkbox input "false"
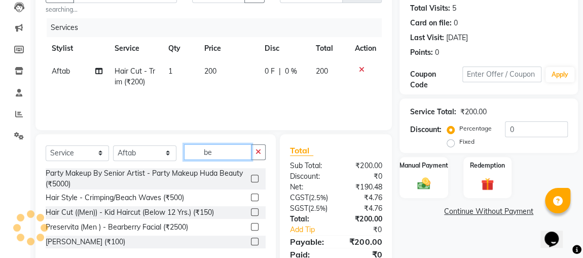
type input "be"
click at [255, 240] on label at bounding box center [255, 241] width 8 height 8
click at [255, 240] on input "checkbox" at bounding box center [254, 241] width 7 height 7
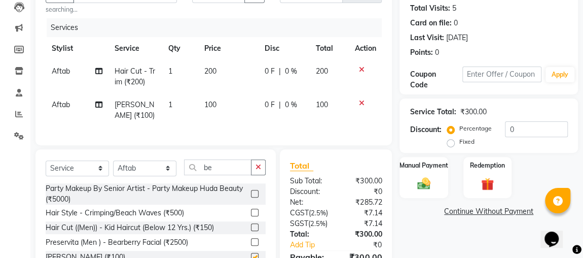
checkbox input "false"
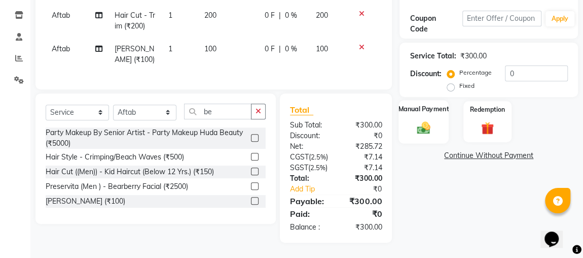
click at [423, 120] on img at bounding box center [424, 128] width 22 height 16
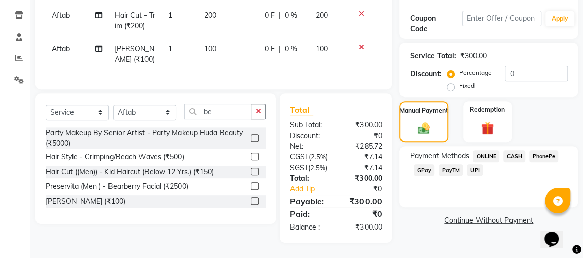
click at [487, 150] on span "ONLINE" at bounding box center [486, 156] width 26 height 12
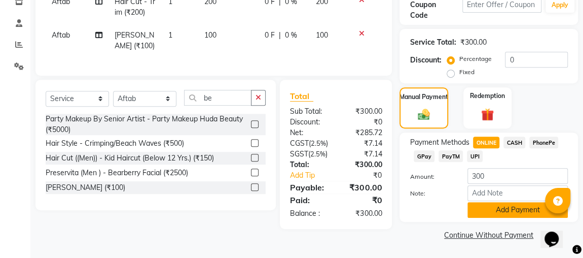
click at [509, 202] on button "Add Payment" at bounding box center [518, 210] width 100 height 16
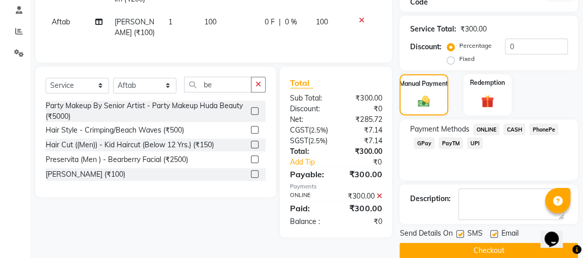
scroll to position [214, 0]
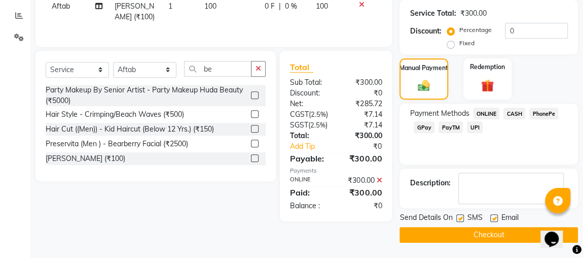
click at [515, 231] on button "Checkout" at bounding box center [489, 235] width 178 height 16
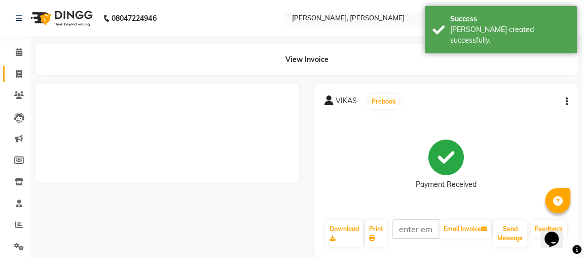
click at [23, 75] on span at bounding box center [19, 74] width 18 height 12
select select "service"
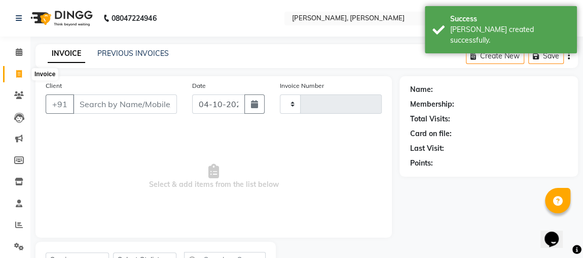
scroll to position [30, 0]
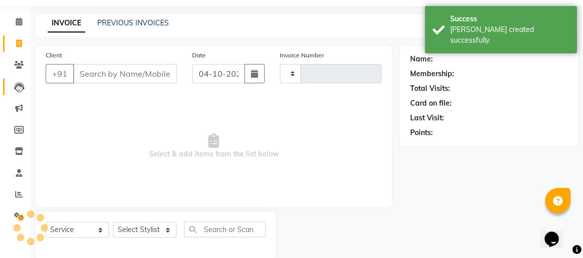
click at [18, 82] on icon at bounding box center [19, 87] width 10 height 10
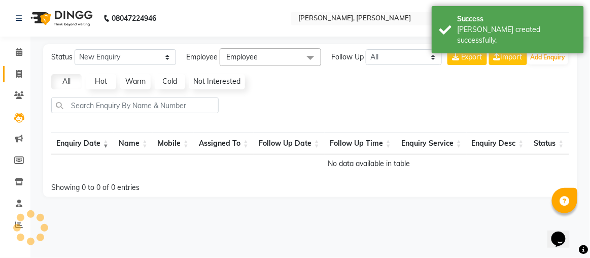
click at [20, 71] on icon at bounding box center [19, 74] width 6 height 8
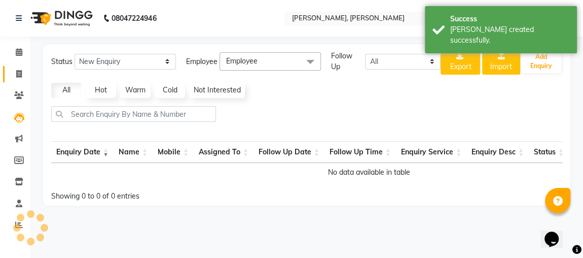
select select "service"
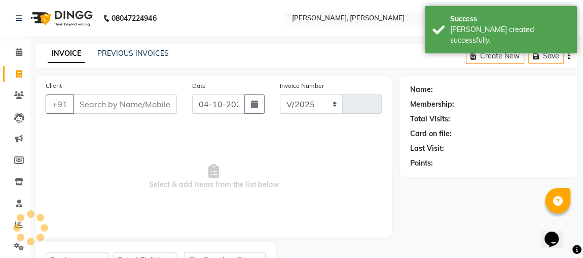
select select "4362"
type input "2591"
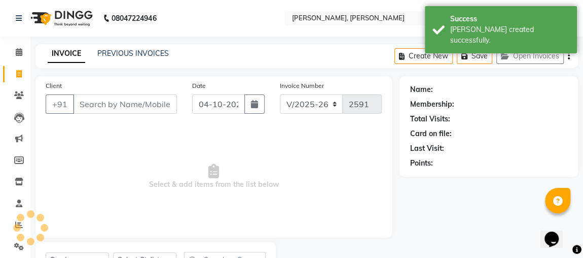
click at [128, 106] on input "Client" at bounding box center [125, 103] width 104 height 19
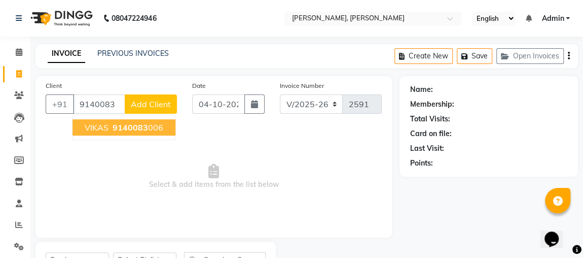
click at [140, 129] on span "9140083" at bounding box center [130, 127] width 35 height 10
type input "9140083006"
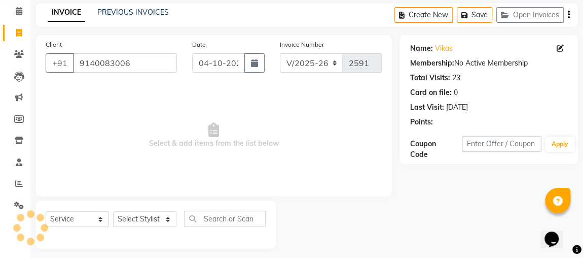
scroll to position [46, 0]
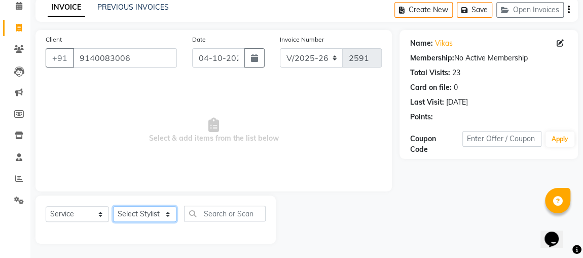
click at [172, 217] on select "Select Stylist [PERSON_NAME] [PERSON_NAME] [PERSON_NAME] MAKEUPS AND PREBRIDAL …" at bounding box center [144, 214] width 63 height 16
select select "33501"
click at [113, 206] on select "Select Stylist [PERSON_NAME] [PERSON_NAME] [PERSON_NAME] MAKEUPS AND PREBRIDAL …" at bounding box center [144, 214] width 63 height 16
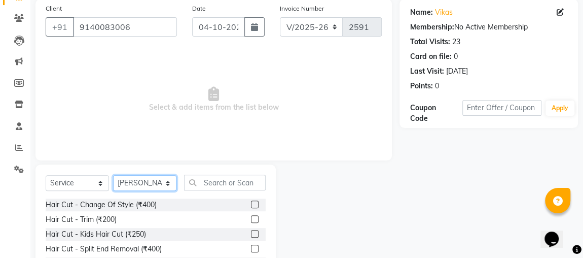
scroll to position [140, 0]
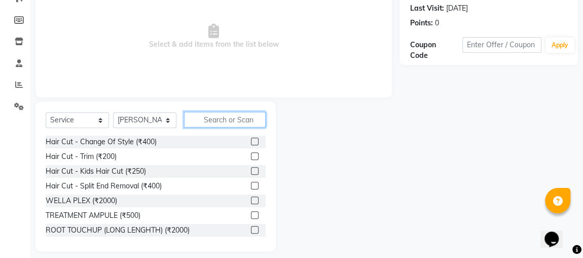
click at [242, 120] on input "text" at bounding box center [225, 120] width 82 height 16
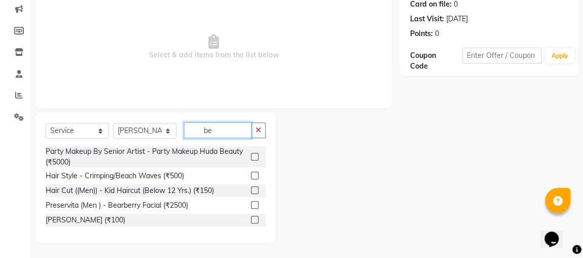
scroll to position [128, 0]
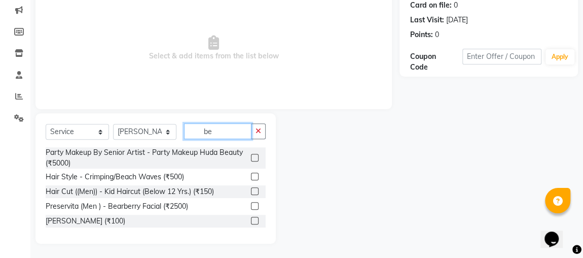
type input "be"
click at [255, 219] on label at bounding box center [255, 221] width 8 height 8
click at [255, 219] on input "checkbox" at bounding box center [254, 221] width 7 height 7
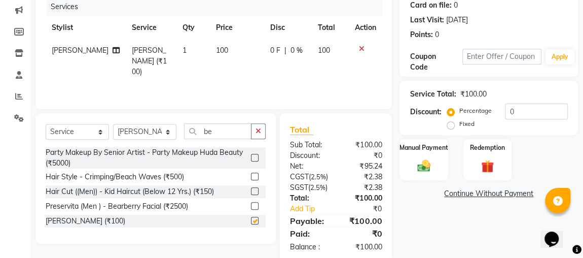
checkbox input "false"
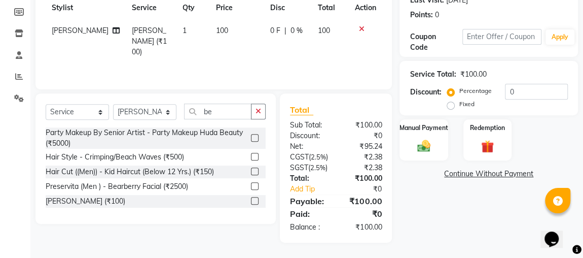
scroll to position [168, 0]
click at [421, 122] on label "Manual Payment" at bounding box center [424, 127] width 51 height 10
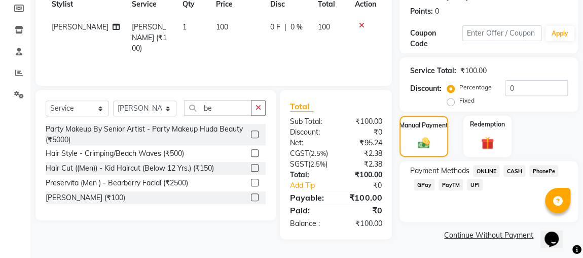
click at [514, 165] on span "CASH" at bounding box center [515, 171] width 22 height 12
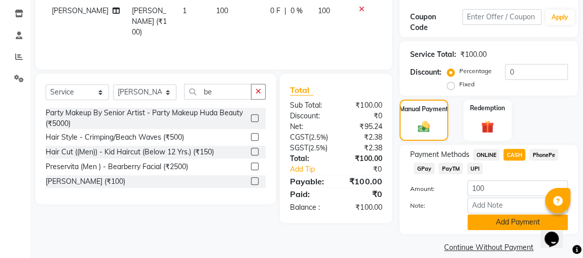
click at [513, 225] on button "Add Payment" at bounding box center [518, 222] width 100 height 16
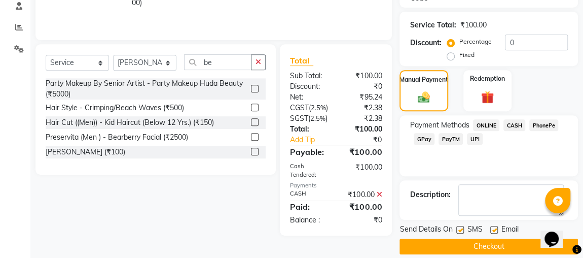
scroll to position [210, 0]
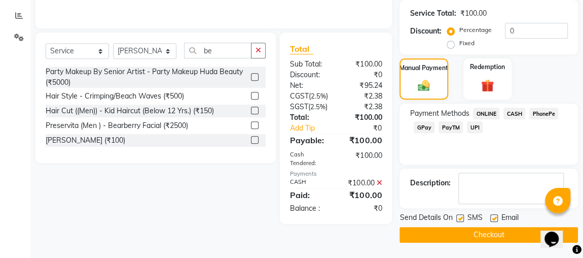
click at [508, 233] on button "Checkout" at bounding box center [489, 235] width 178 height 16
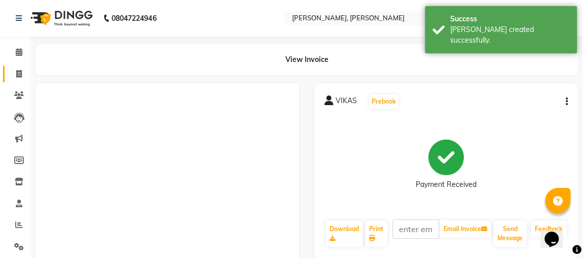
click at [24, 73] on span at bounding box center [19, 74] width 18 height 12
select select "service"
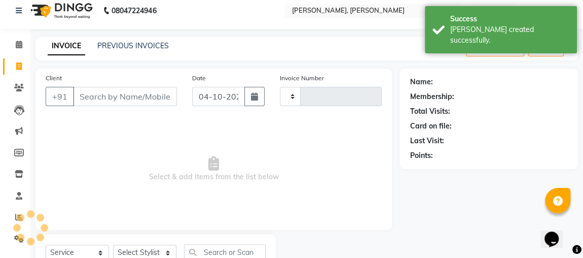
type input "2592"
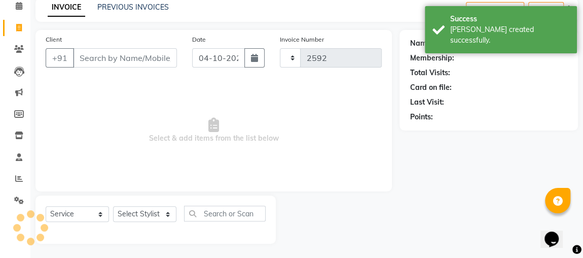
select select "4362"
click at [136, 58] on input "Client" at bounding box center [125, 57] width 104 height 19
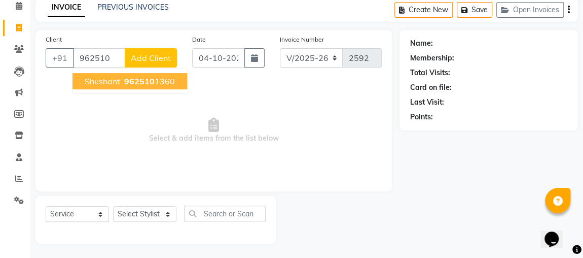
click at [157, 80] on ngb-highlight "962510 1360" at bounding box center [148, 81] width 53 height 10
type input "9625101360"
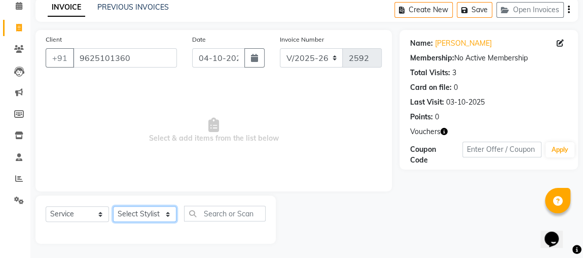
click at [168, 212] on select "Select Stylist [PERSON_NAME] [PERSON_NAME] [PERSON_NAME] MAKEUPS AND PREBRIDAL …" at bounding box center [144, 214] width 63 height 16
select select "33501"
click at [113, 206] on select "Select Stylist [PERSON_NAME] [PERSON_NAME] [PERSON_NAME] MAKEUPS AND PREBRIDAL …" at bounding box center [144, 214] width 63 height 16
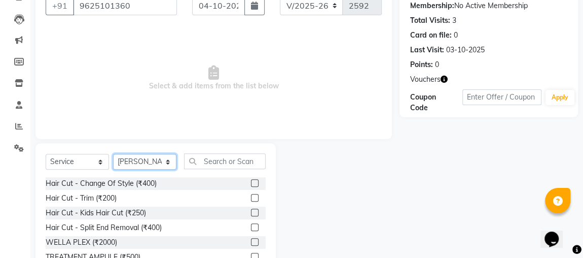
scroll to position [116, 0]
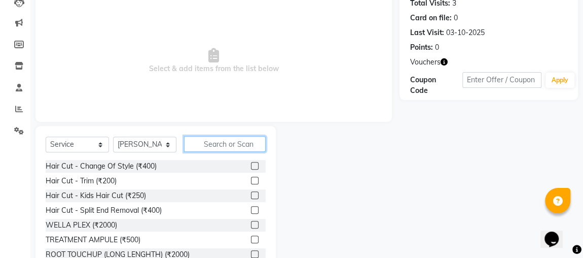
click at [236, 142] on input "text" at bounding box center [225, 144] width 82 height 16
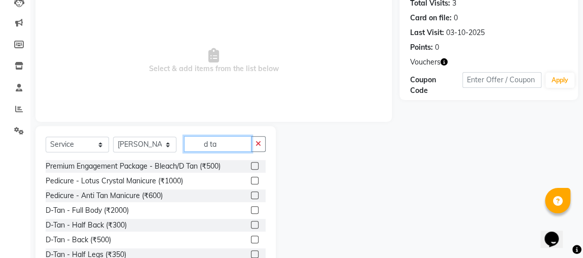
type input "d ta"
click at [251, 166] on label at bounding box center [255, 166] width 8 height 8
click at [251, 166] on input "checkbox" at bounding box center [254, 166] width 7 height 7
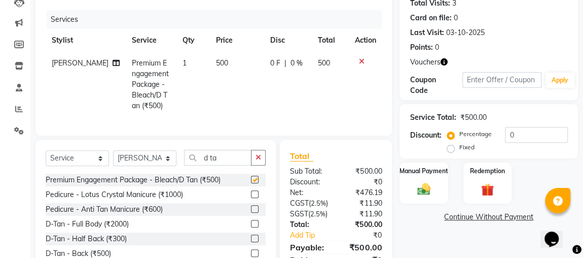
checkbox input "false"
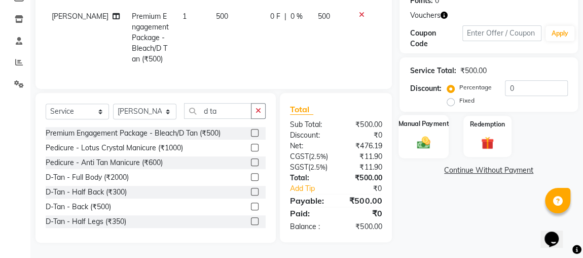
click at [422, 134] on img at bounding box center [424, 142] width 22 height 16
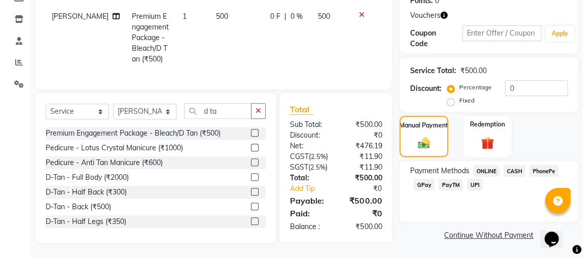
click at [487, 165] on span "ONLINE" at bounding box center [486, 171] width 26 height 12
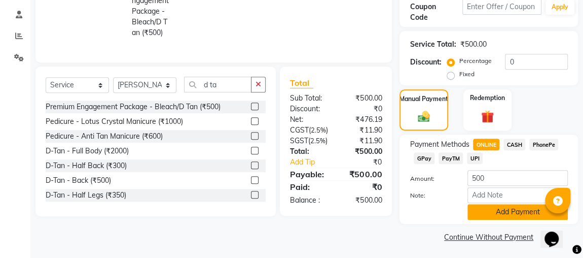
click at [508, 217] on button "Add Payment" at bounding box center [518, 212] width 100 height 16
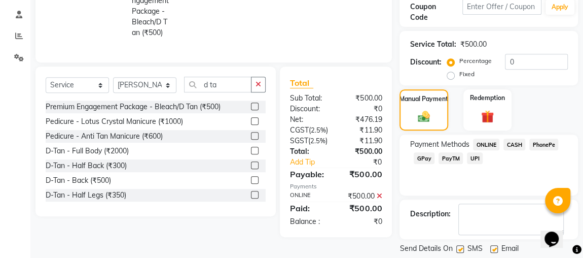
scroll to position [218, 0]
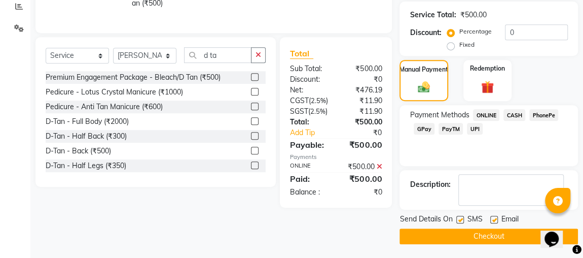
click at [516, 241] on button "Checkout" at bounding box center [489, 236] width 178 height 16
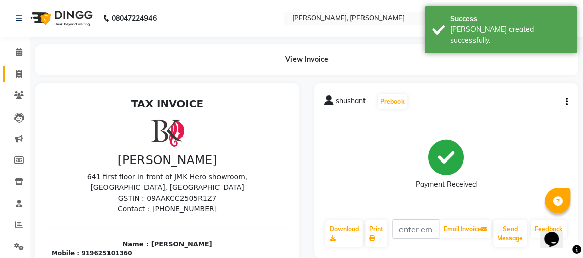
click at [24, 73] on span at bounding box center [19, 74] width 18 height 12
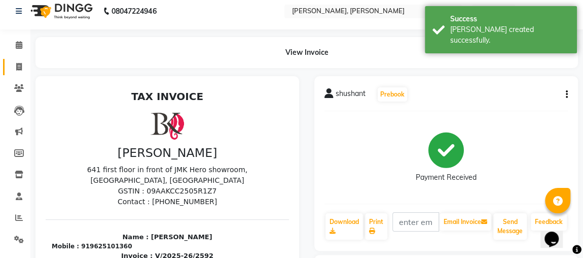
select select "4362"
select select "service"
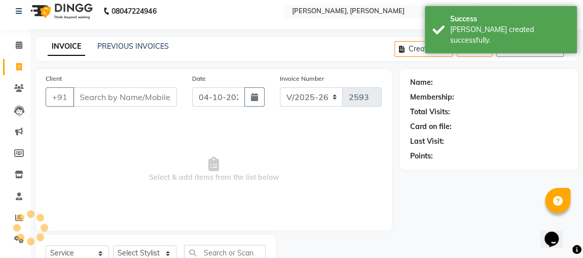
scroll to position [46, 0]
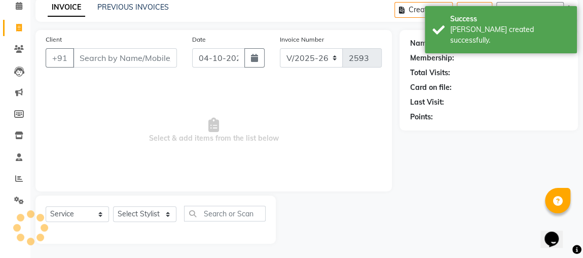
click at [145, 60] on input "Client" at bounding box center [125, 57] width 104 height 19
type input "8"
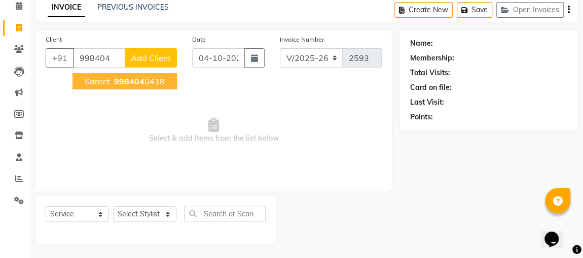
click at [157, 82] on ngb-highlight "998404 0418" at bounding box center [138, 81] width 53 height 10
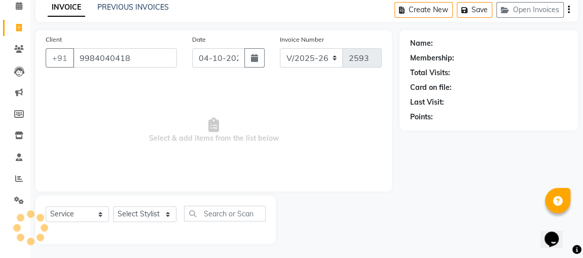
type input "9984040418"
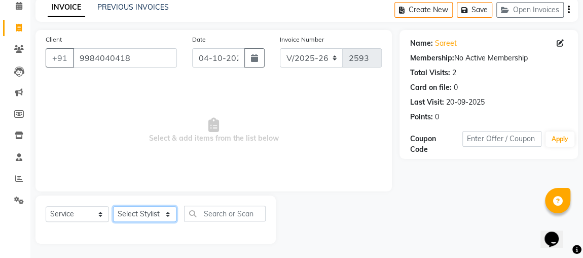
click at [161, 210] on select "Select Stylist [PERSON_NAME] [PERSON_NAME] [PERSON_NAME] MAKEUPS AND PREBRIDAL …" at bounding box center [144, 214] width 63 height 16
select select "23892"
click at [113, 206] on select "Select Stylist [PERSON_NAME] [PERSON_NAME] [PERSON_NAME] MAKEUPS AND PREBRIDAL …" at bounding box center [144, 214] width 63 height 16
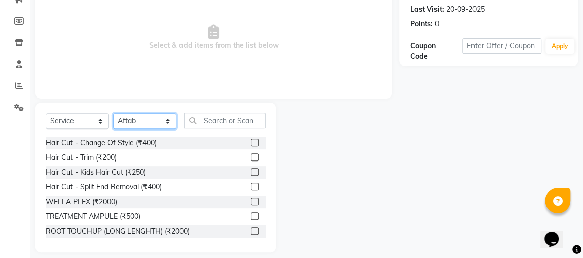
scroll to position [148, 0]
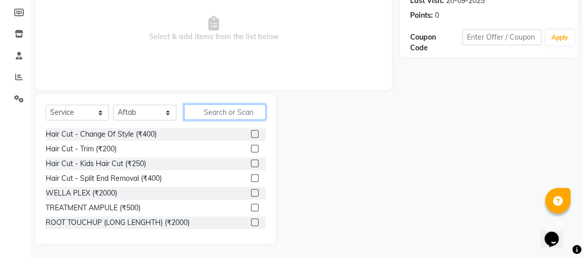
click at [242, 113] on input "text" at bounding box center [225, 112] width 82 height 16
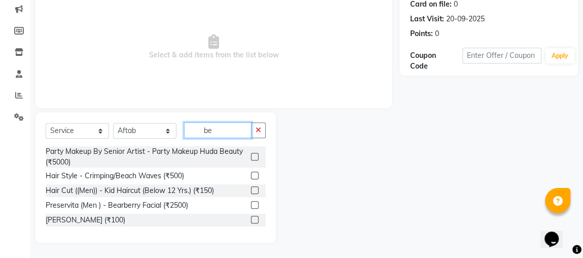
scroll to position [128, 0]
type input "be"
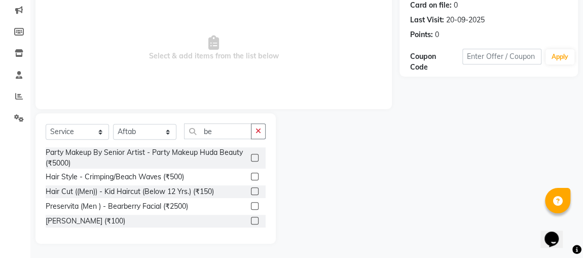
click at [255, 219] on label at bounding box center [255, 221] width 8 height 8
click at [255, 219] on input "checkbox" at bounding box center [254, 221] width 7 height 7
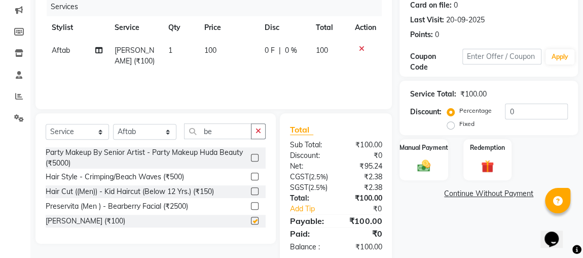
checkbox input "false"
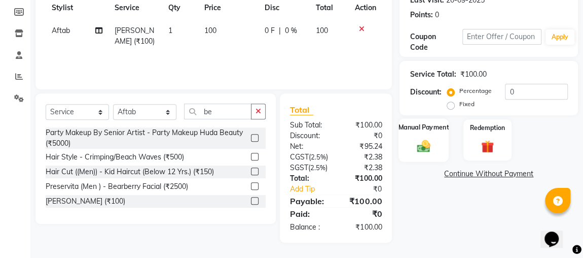
click at [422, 138] on img at bounding box center [424, 146] width 22 height 16
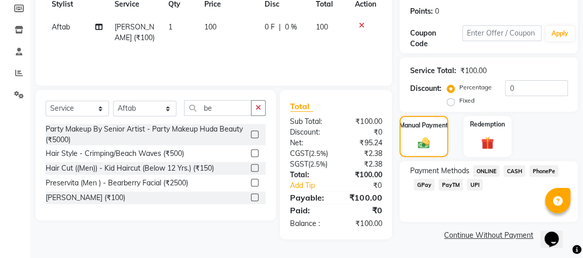
click at [490, 165] on span "ONLINE" at bounding box center [486, 171] width 26 height 12
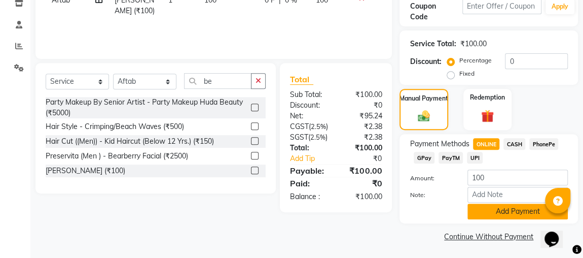
click at [522, 205] on button "Add Payment" at bounding box center [518, 211] width 100 height 16
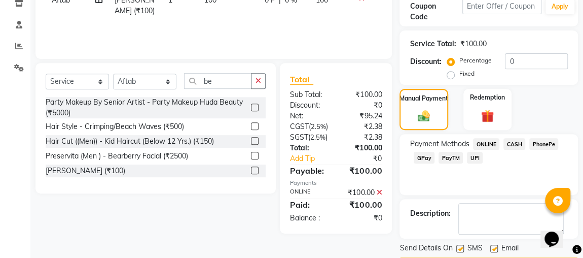
scroll to position [207, 0]
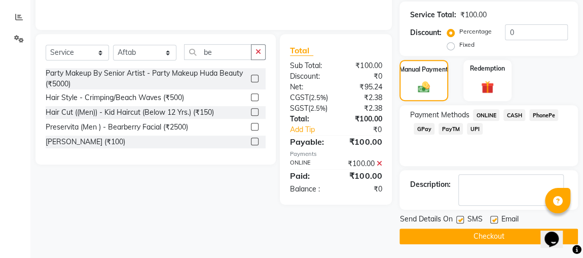
click at [524, 239] on button "Checkout" at bounding box center [489, 236] width 178 height 16
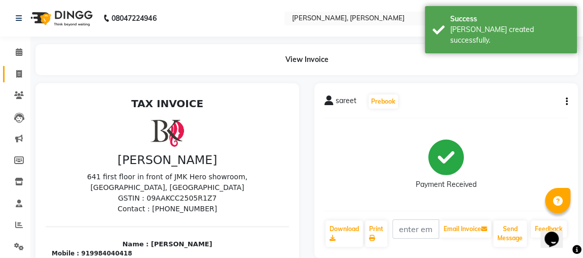
click at [19, 76] on icon at bounding box center [19, 74] width 6 height 8
select select "service"
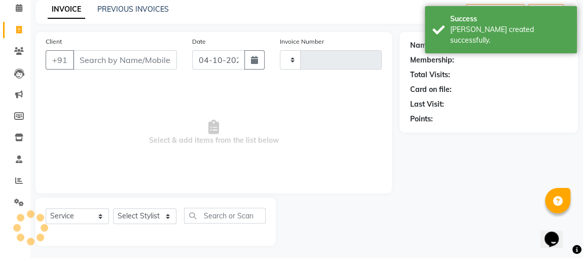
type input "2594"
select select "4362"
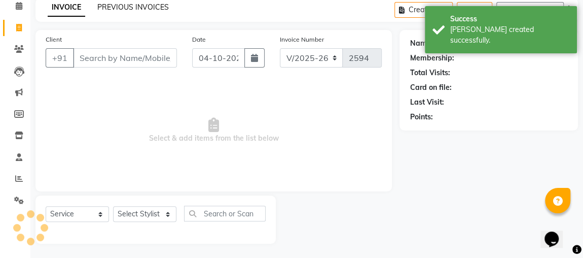
click at [140, 4] on link "PREVIOUS INVOICES" at bounding box center [132, 7] width 71 height 9
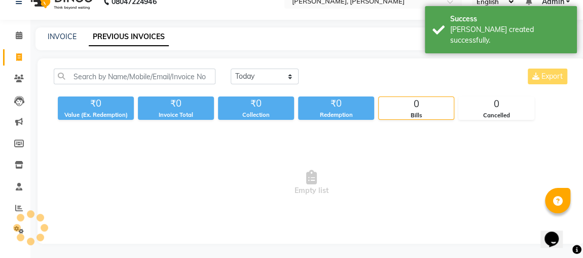
scroll to position [46, 0]
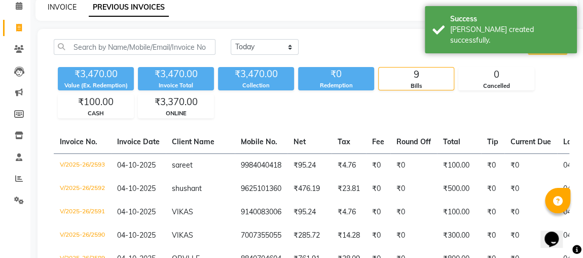
click at [58, 10] on link "INVOICE" at bounding box center [62, 7] width 29 height 9
select select "4362"
select select "service"
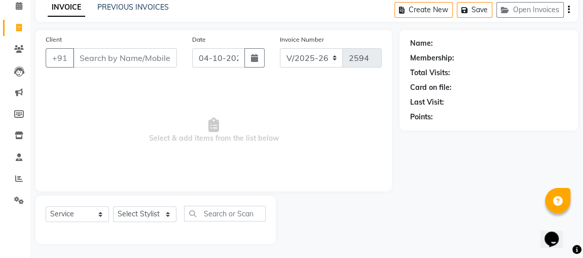
click at [113, 59] on input "Client" at bounding box center [125, 57] width 104 height 19
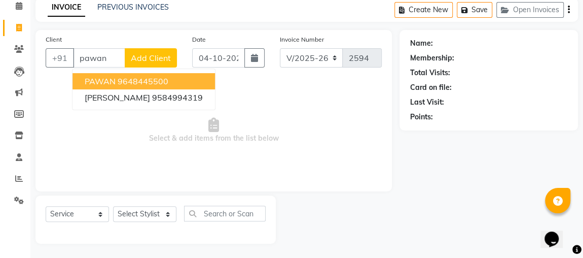
click at [176, 83] on button "PAWAN 9648445500" at bounding box center [144, 81] width 142 height 16
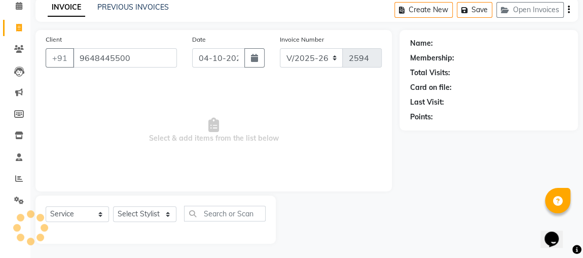
type input "9648445500"
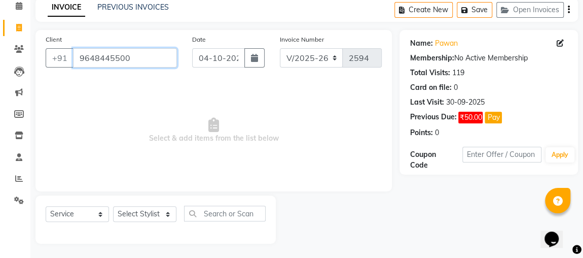
click at [144, 61] on input "9648445500" at bounding box center [125, 57] width 104 height 19
click at [96, 59] on input "9648445500" at bounding box center [125, 57] width 104 height 19
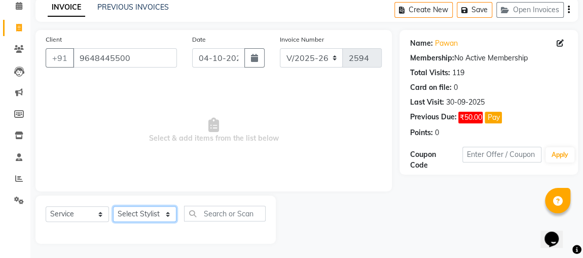
click at [162, 211] on select "Select Stylist [PERSON_NAME] [PERSON_NAME] [PERSON_NAME] MAKEUPS AND PREBRIDAL …" at bounding box center [144, 214] width 63 height 16
click at [113, 206] on select "Select Stylist [PERSON_NAME] [PERSON_NAME] [PERSON_NAME] MAKEUPS AND PREBRIDAL …" at bounding box center [144, 214] width 63 height 16
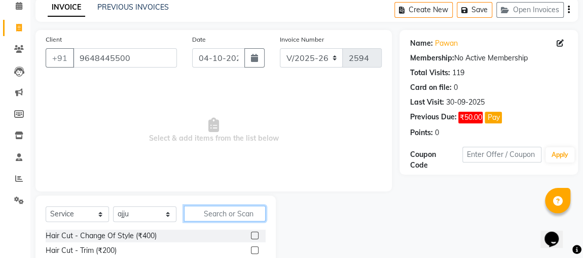
click at [185, 217] on input "text" at bounding box center [225, 213] width 82 height 16
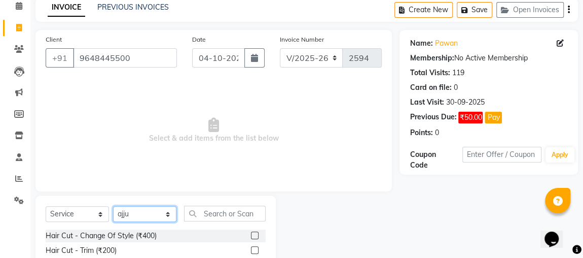
click at [168, 219] on select "Select Stylist [PERSON_NAME] [PERSON_NAME] [PERSON_NAME] MAKEUPS AND PREBRIDAL …" at bounding box center [144, 214] width 63 height 16
select select "23892"
click at [113, 206] on select "Select Stylist [PERSON_NAME] [PERSON_NAME] [PERSON_NAME] MAKEUPS AND PREBRIDAL …" at bounding box center [144, 214] width 63 height 16
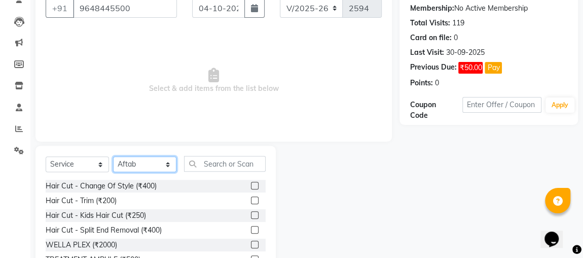
scroll to position [132, 0]
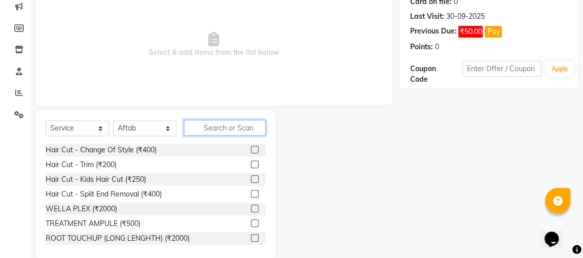
click at [235, 131] on input "text" at bounding box center [225, 128] width 82 height 16
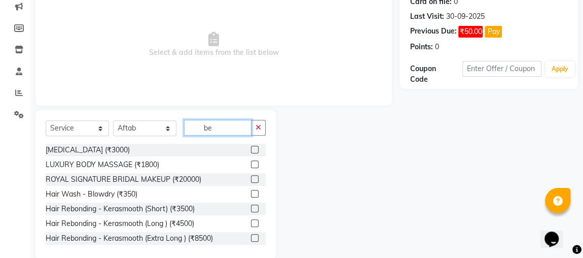
scroll to position [128, 0]
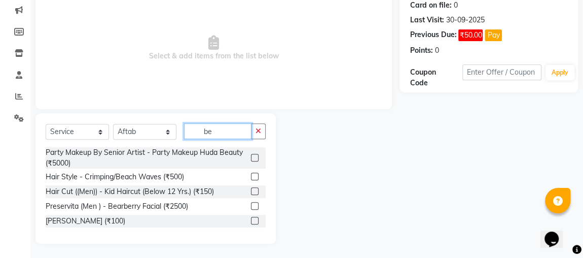
type input "be"
click at [254, 222] on label at bounding box center [255, 221] width 8 height 8
click at [254, 222] on input "checkbox" at bounding box center [254, 221] width 7 height 7
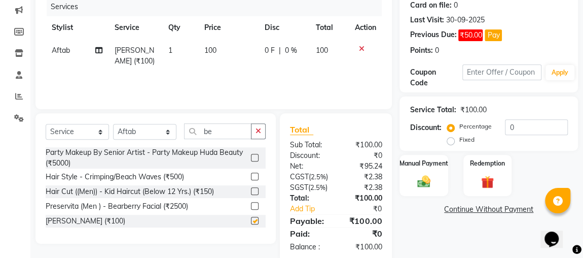
checkbox input "false"
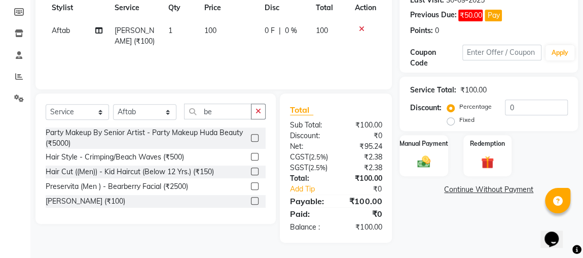
scroll to position [167, 0]
click at [427, 154] on img at bounding box center [424, 162] width 22 height 16
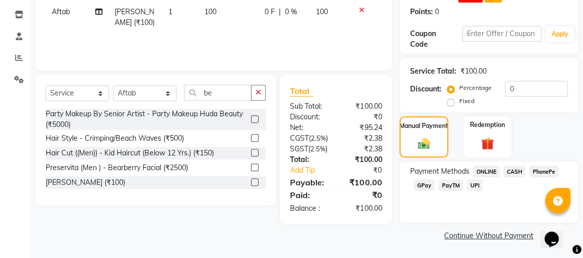
click at [519, 172] on span "CASH" at bounding box center [515, 171] width 22 height 12
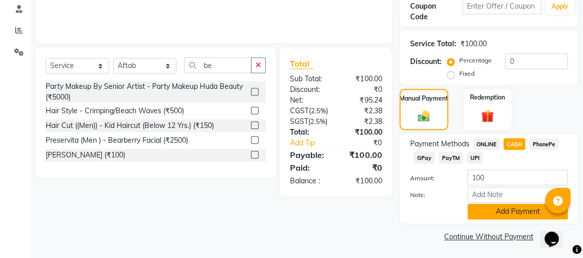
click at [511, 215] on button "Add Payment" at bounding box center [518, 211] width 100 height 16
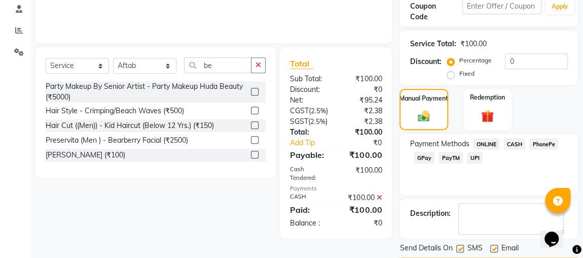
scroll to position [223, 0]
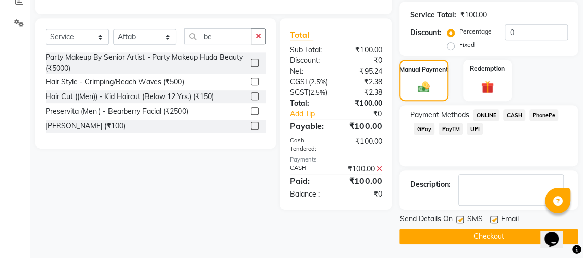
click at [504, 236] on button "Checkout" at bounding box center [489, 236] width 178 height 16
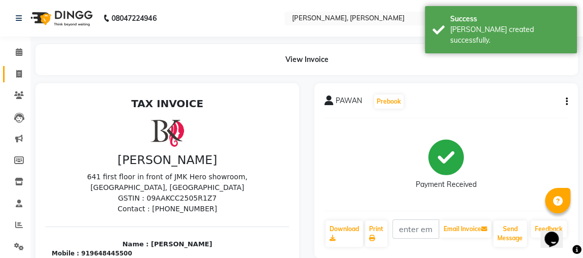
click at [21, 70] on icon at bounding box center [19, 74] width 6 height 8
select select "service"
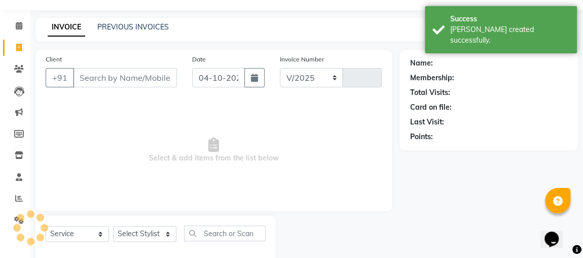
select select "4362"
type input "2595"
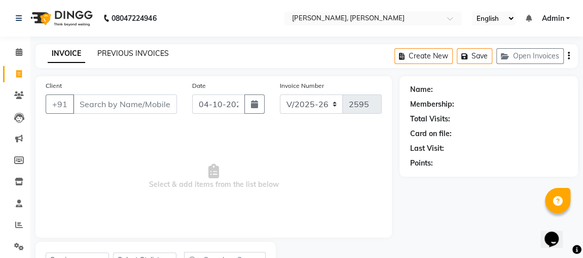
click at [154, 50] on link "PREVIOUS INVOICES" at bounding box center [132, 53] width 71 height 9
